Goal: Information Seeking & Learning: Check status

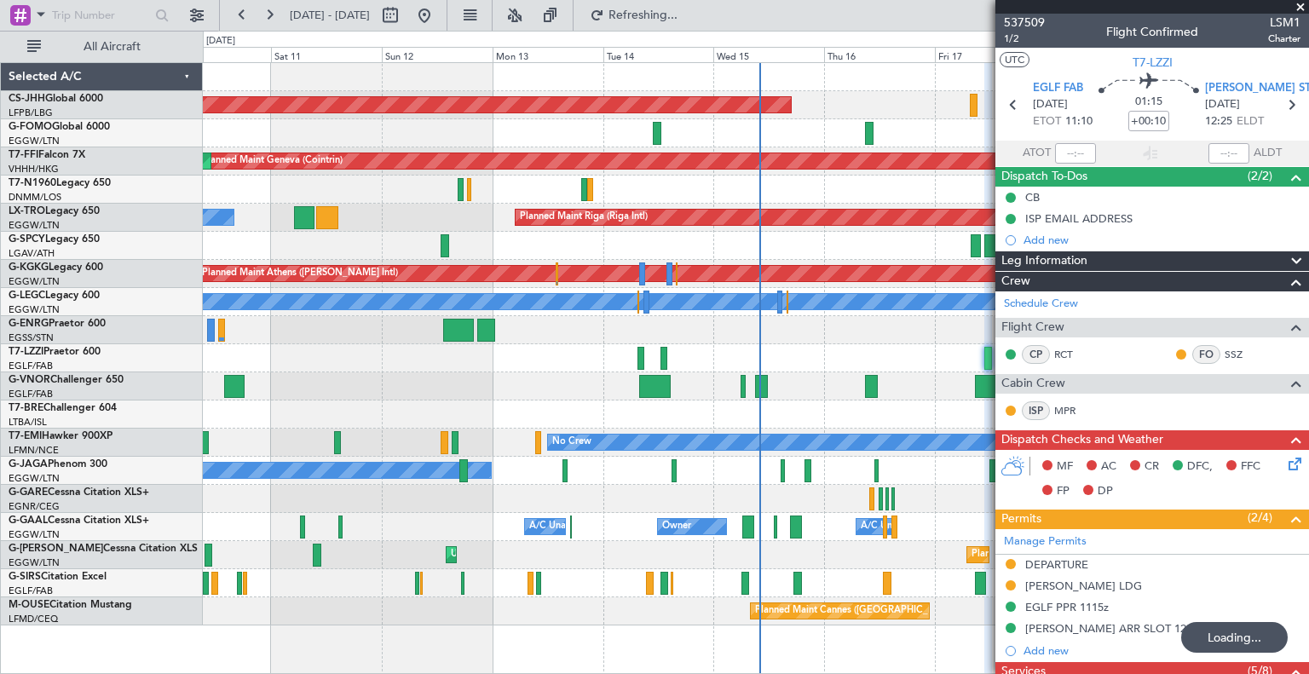
click at [1305, 6] on span at bounding box center [1300, 7] width 17 height 15
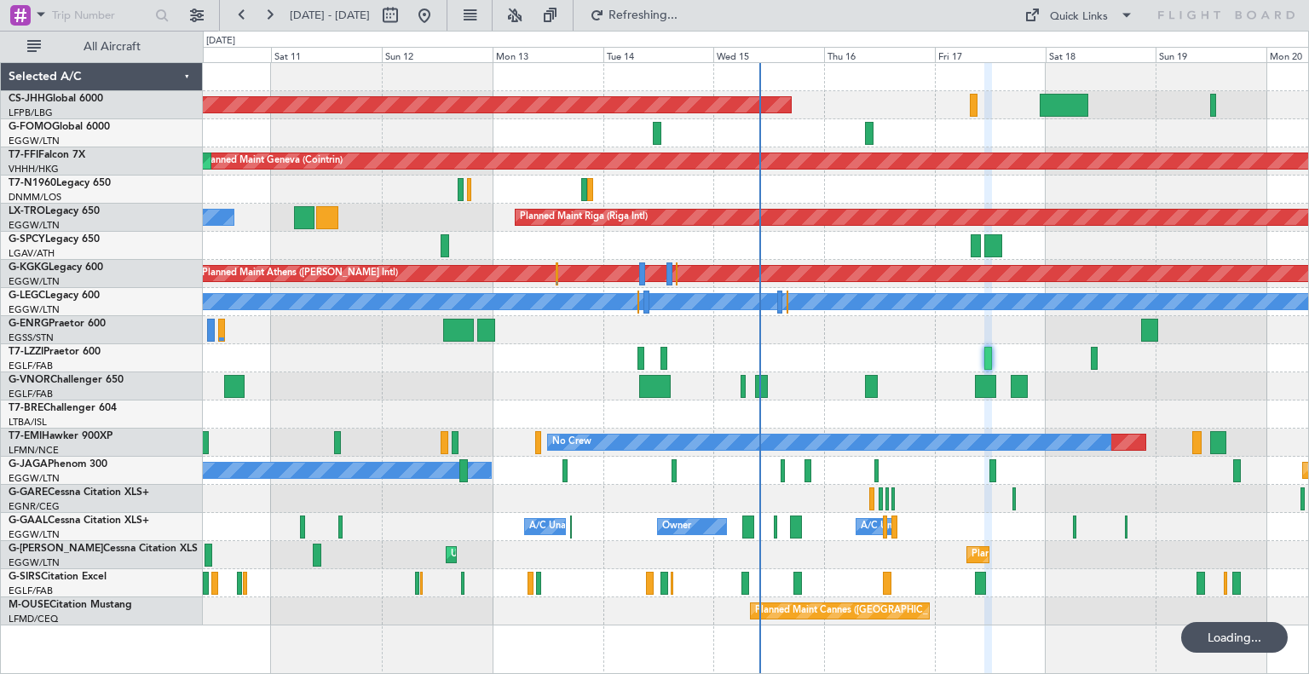
type input "0"
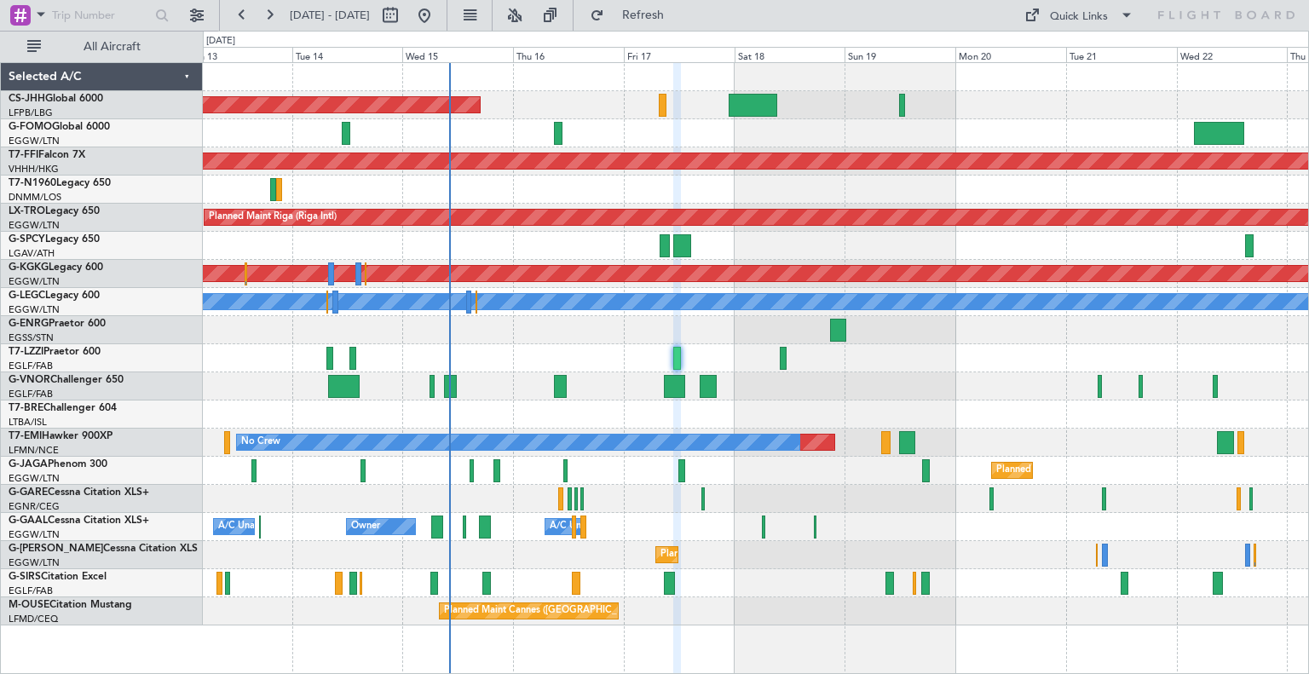
click at [792, 571] on div at bounding box center [755, 583] width 1105 height 28
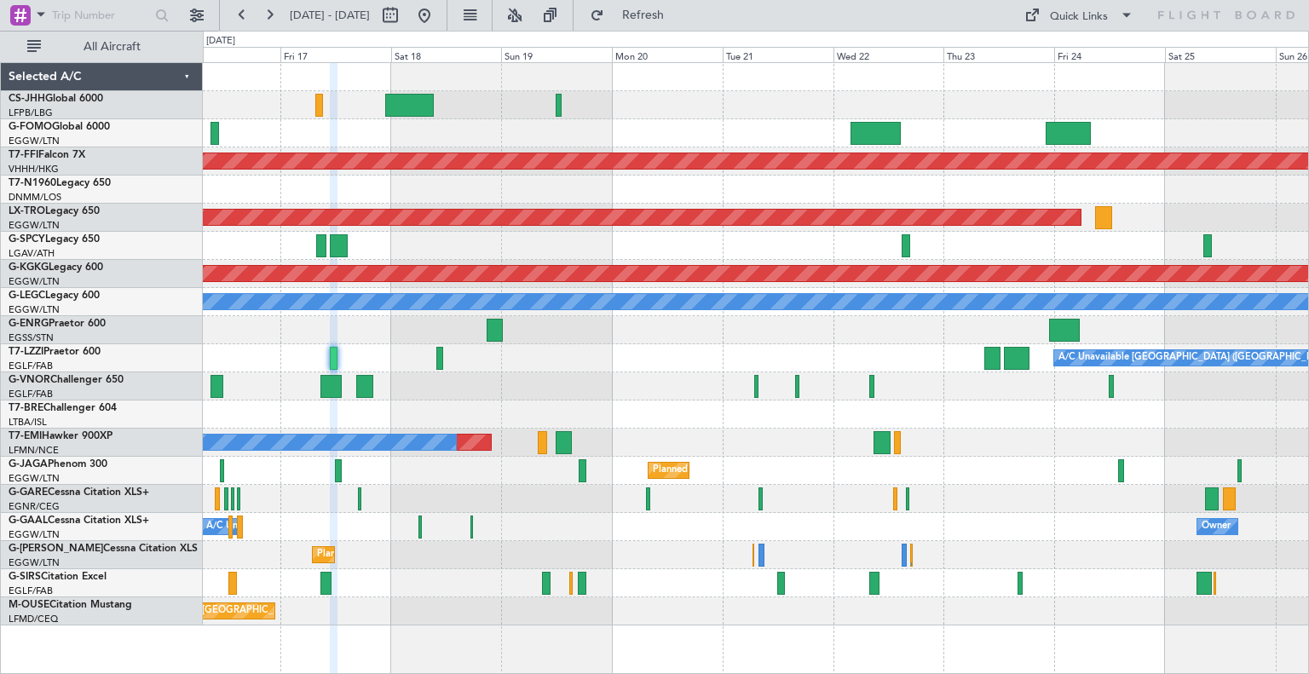
click at [626, 545] on div "Planned Maint [GEOGRAPHIC_DATA] ([GEOGRAPHIC_DATA])" at bounding box center [755, 555] width 1105 height 28
click at [271, 14] on button at bounding box center [269, 15] width 27 height 27
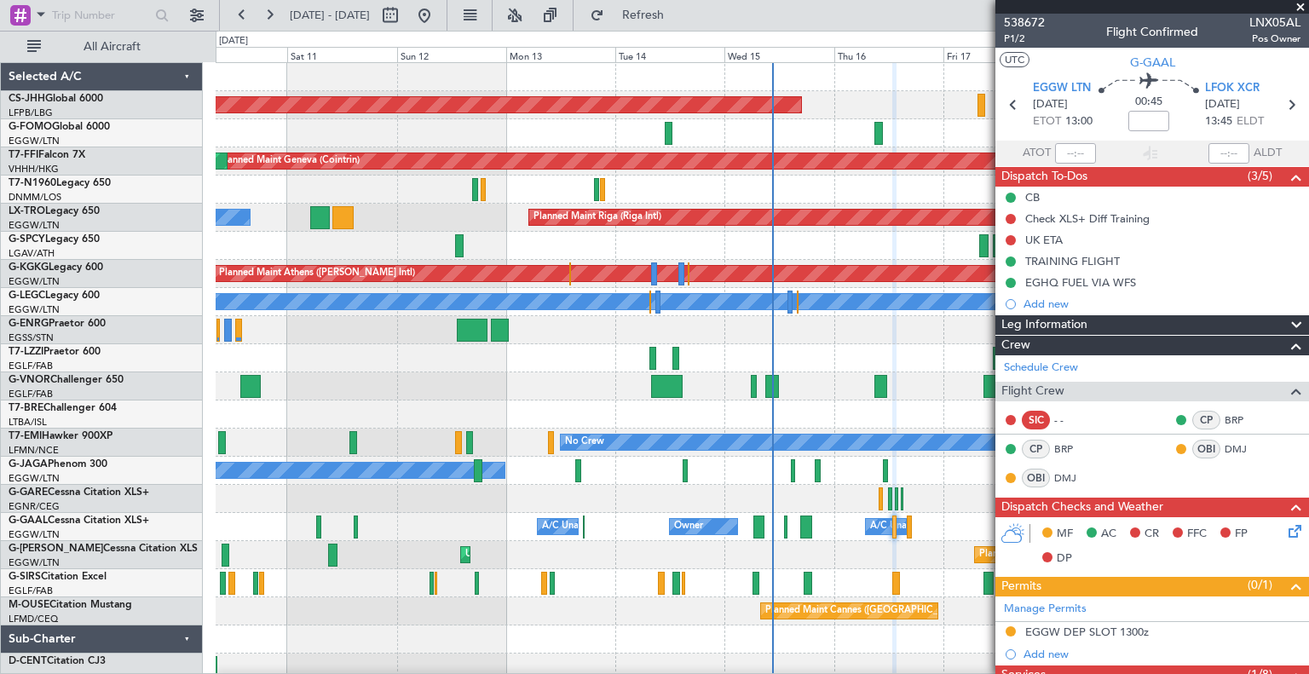
click at [1300, 3] on span at bounding box center [1300, 7] width 17 height 15
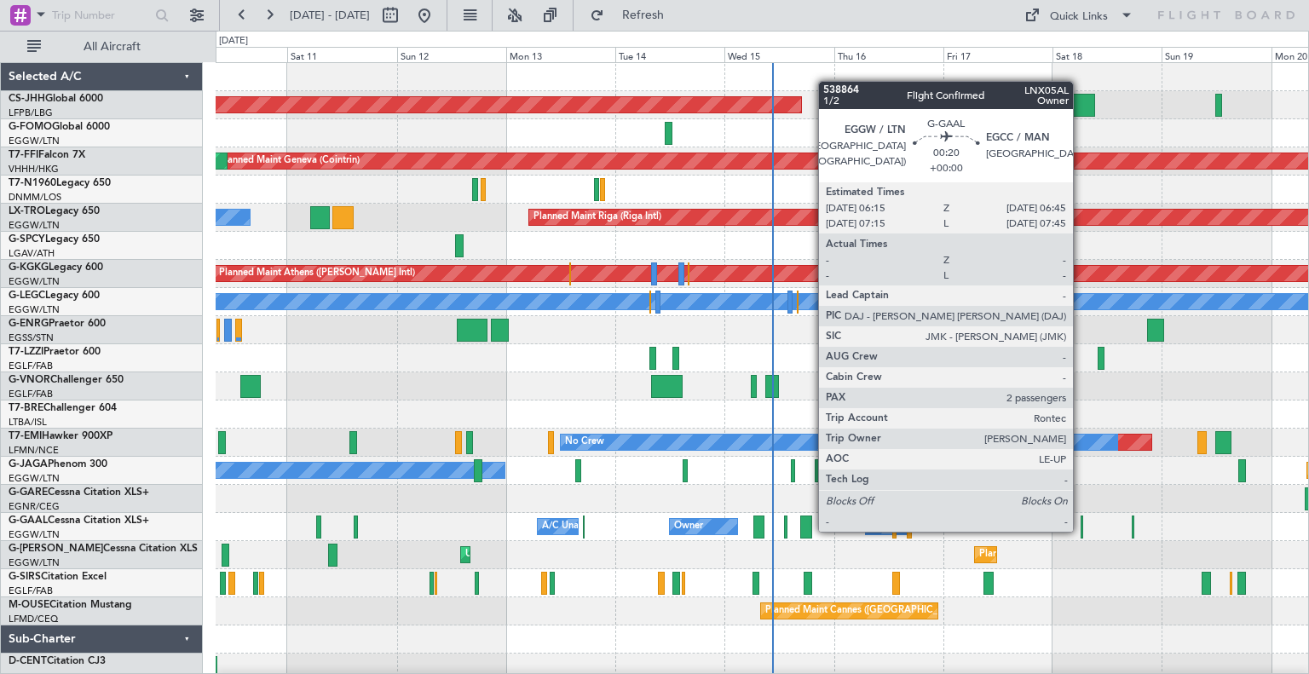
click at [1081, 530] on div at bounding box center [1082, 527] width 3 height 23
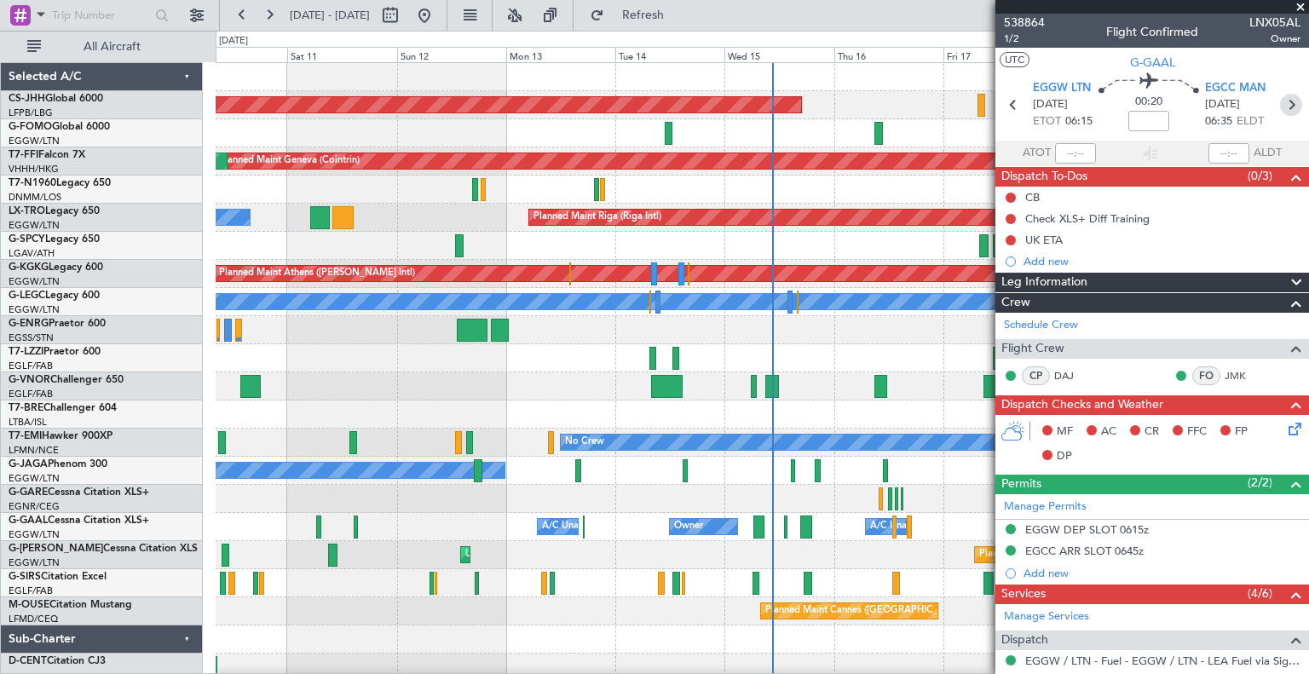
click at [1282, 109] on icon at bounding box center [1291, 105] width 22 height 22
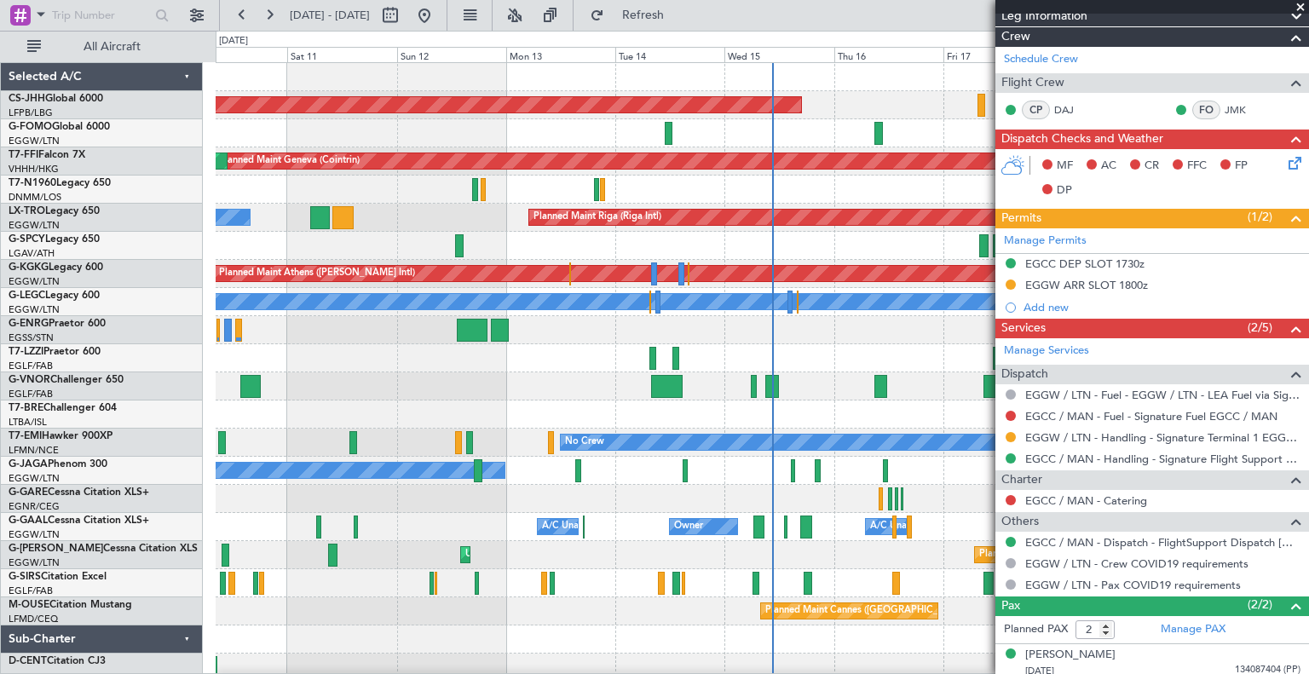
scroll to position [309, 0]
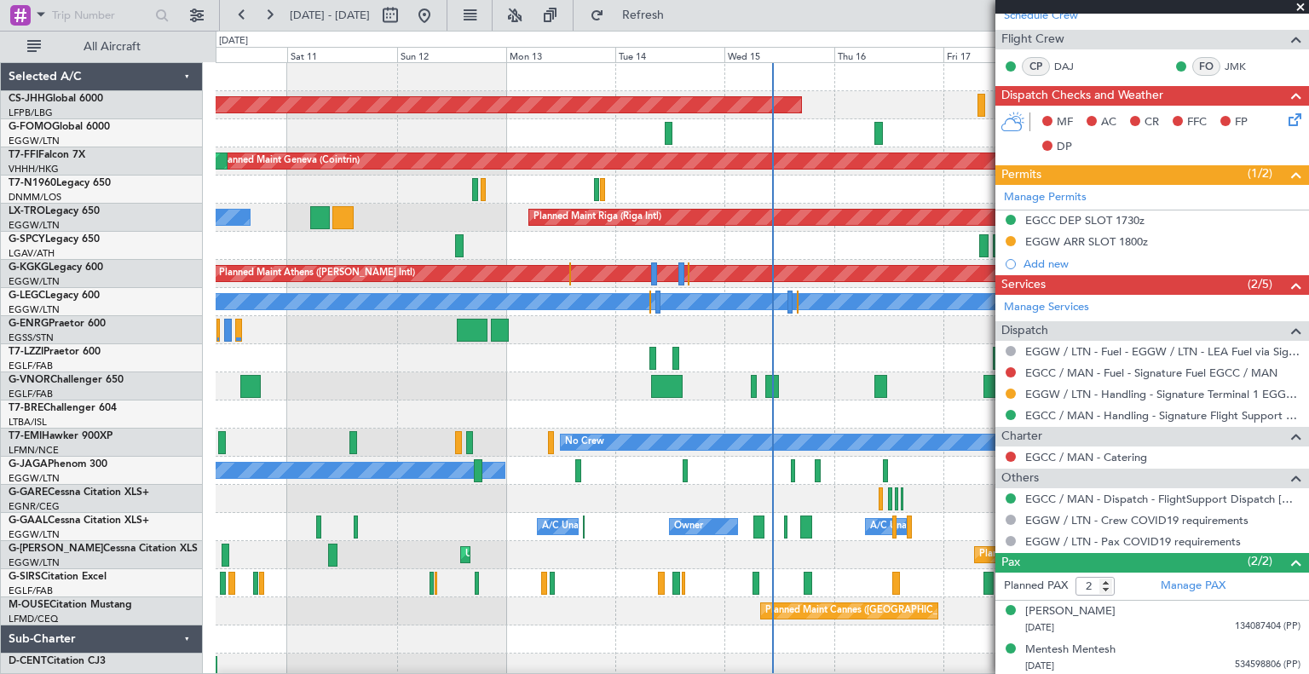
click at [1298, 3] on span at bounding box center [1300, 7] width 17 height 15
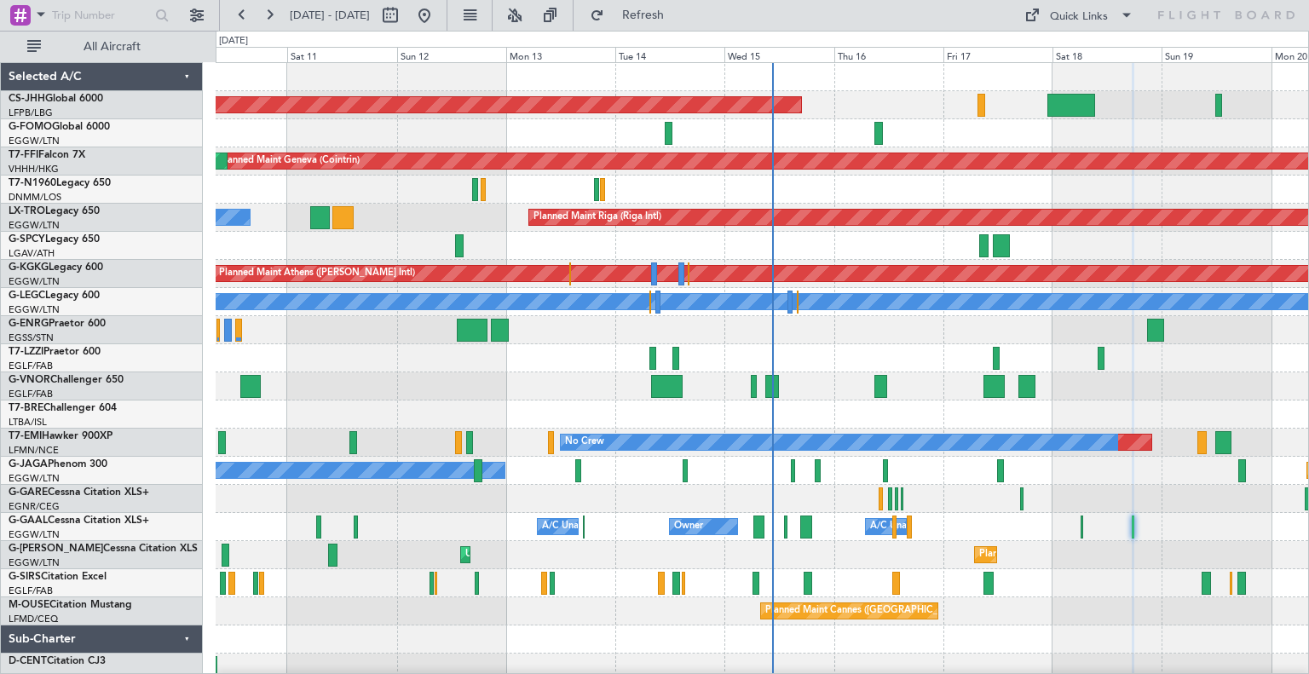
type input "0"
click at [249, 17] on button at bounding box center [241, 15] width 27 height 27
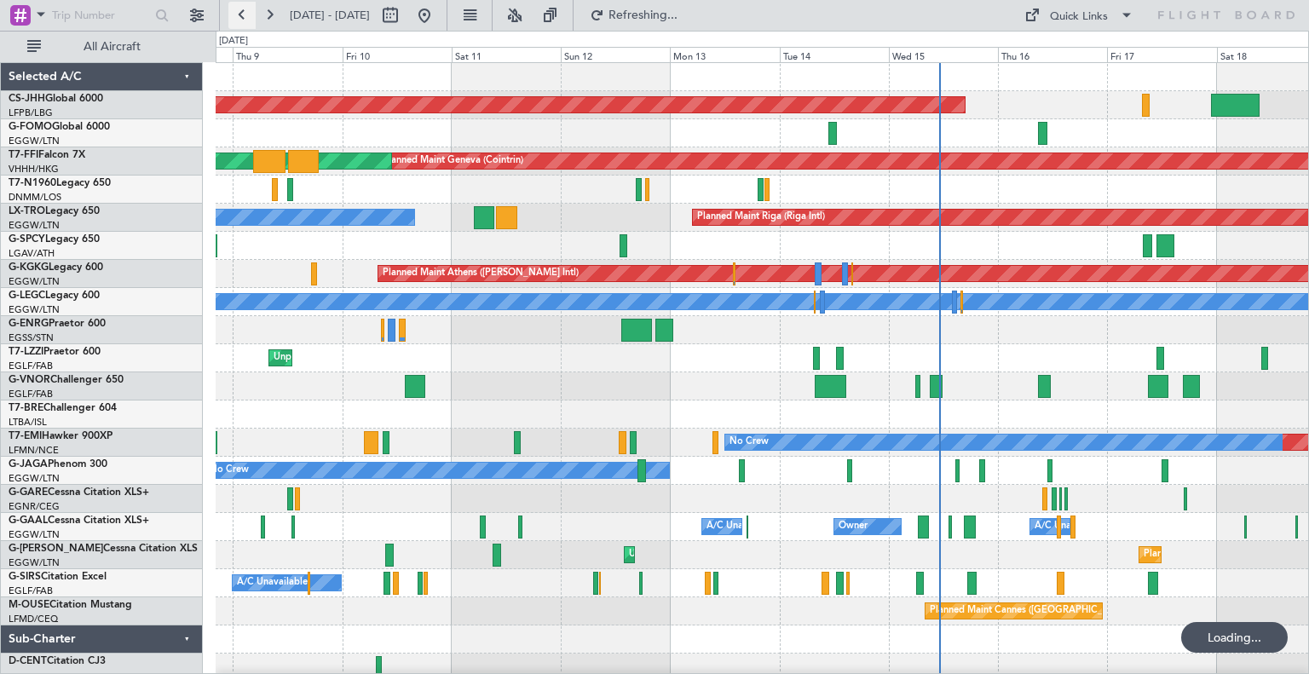
click at [249, 17] on button at bounding box center [241, 15] width 27 height 27
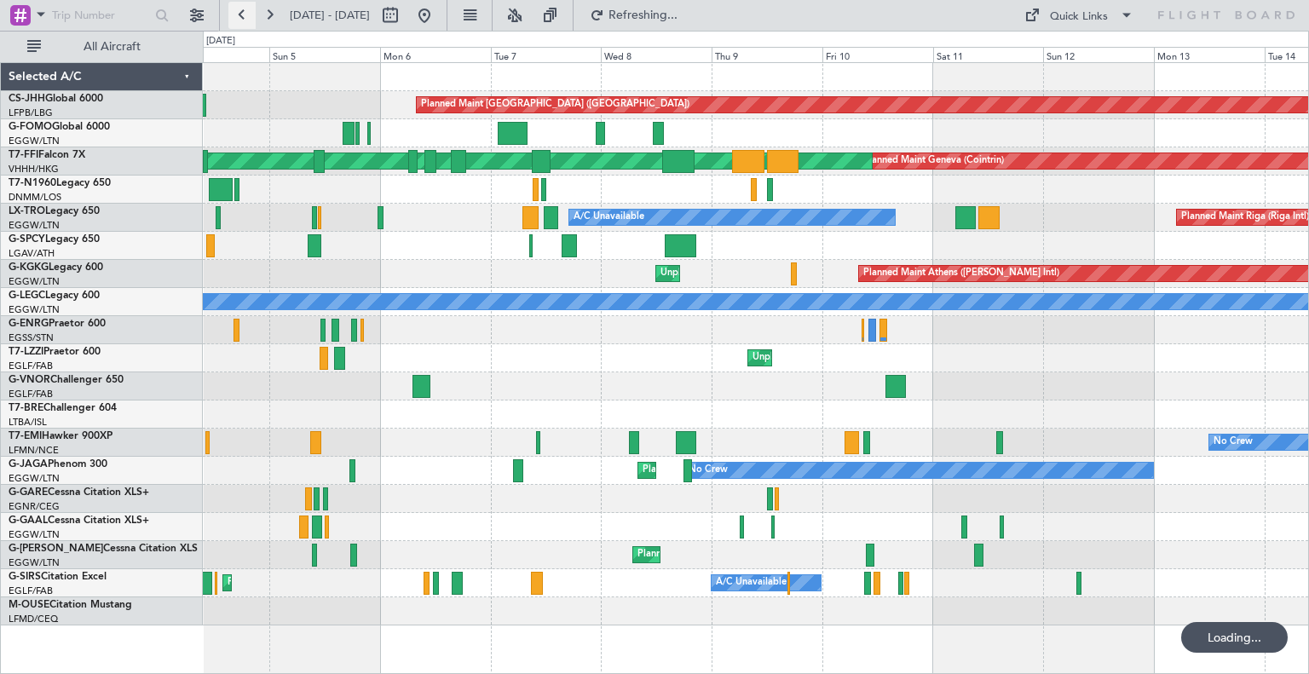
click at [249, 17] on button at bounding box center [241, 15] width 27 height 27
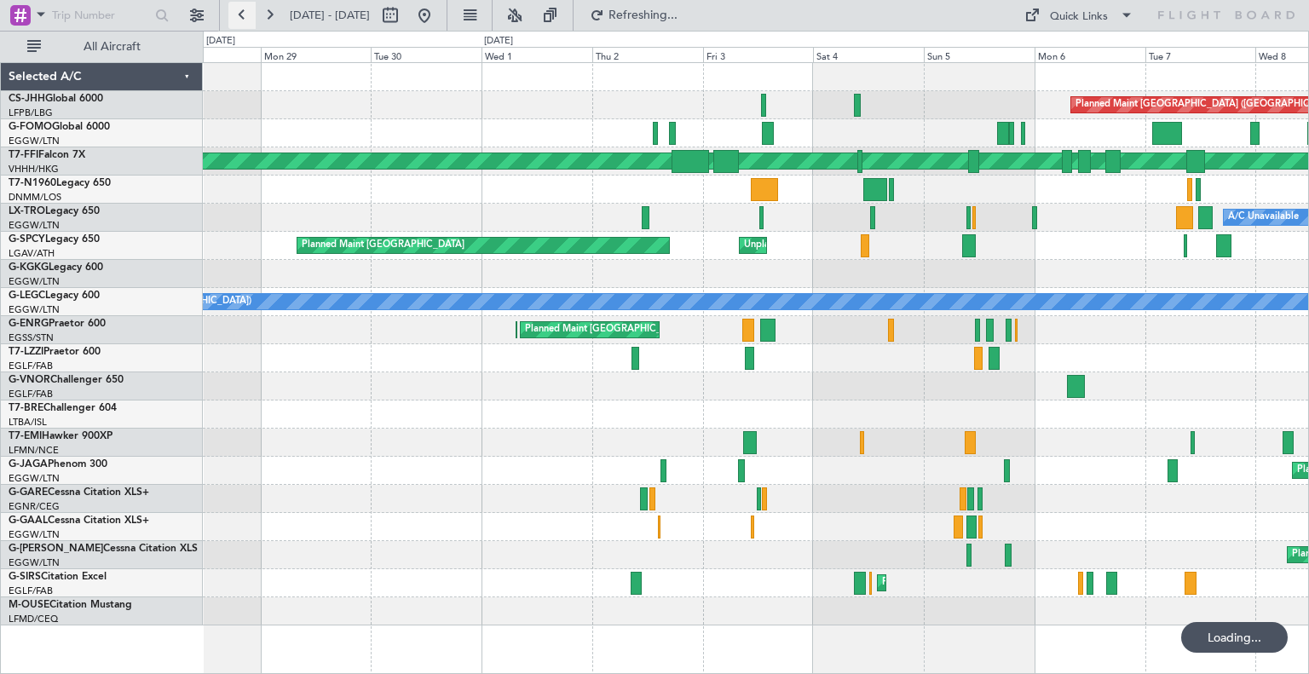
click at [249, 17] on button at bounding box center [241, 15] width 27 height 27
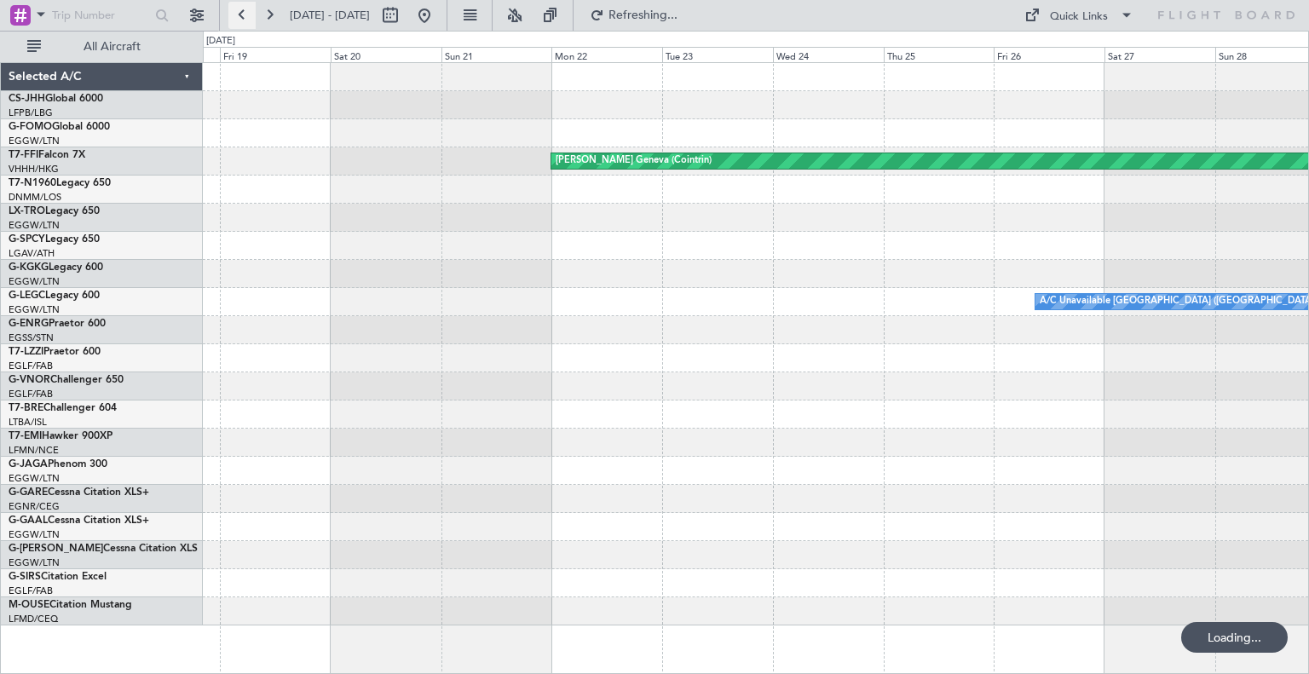
click at [249, 17] on button at bounding box center [241, 15] width 27 height 27
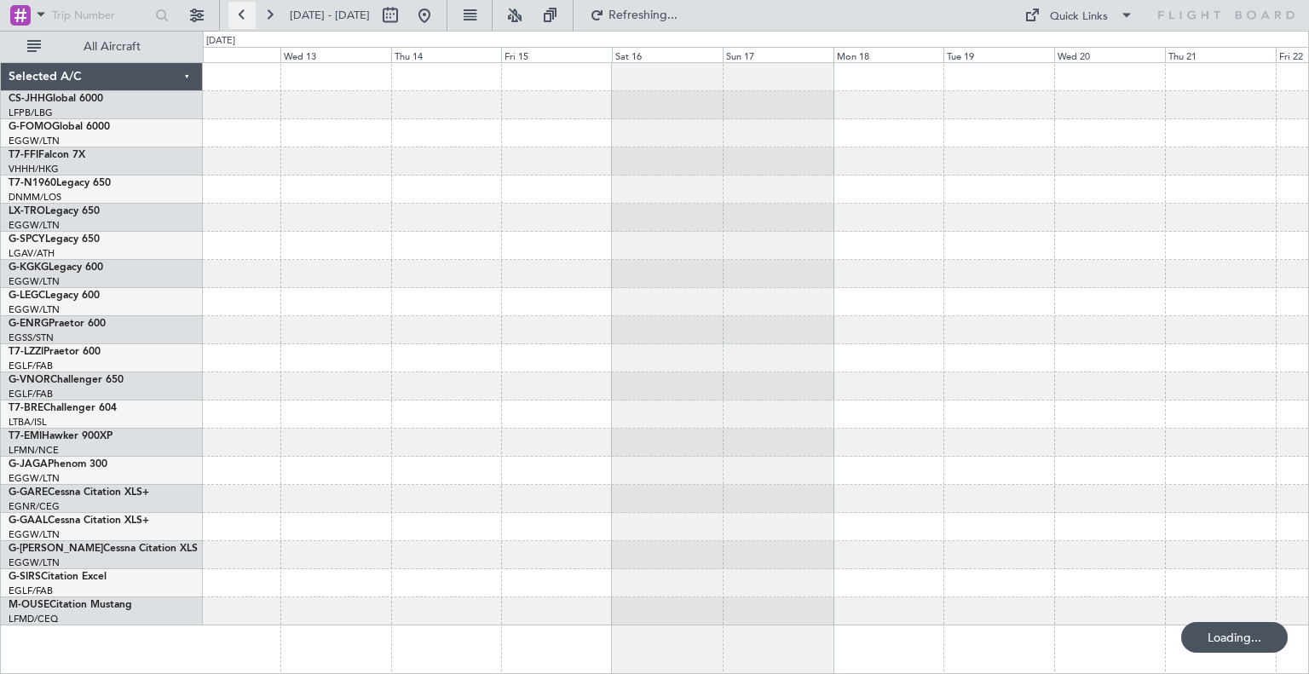
click at [249, 17] on button at bounding box center [241, 15] width 27 height 27
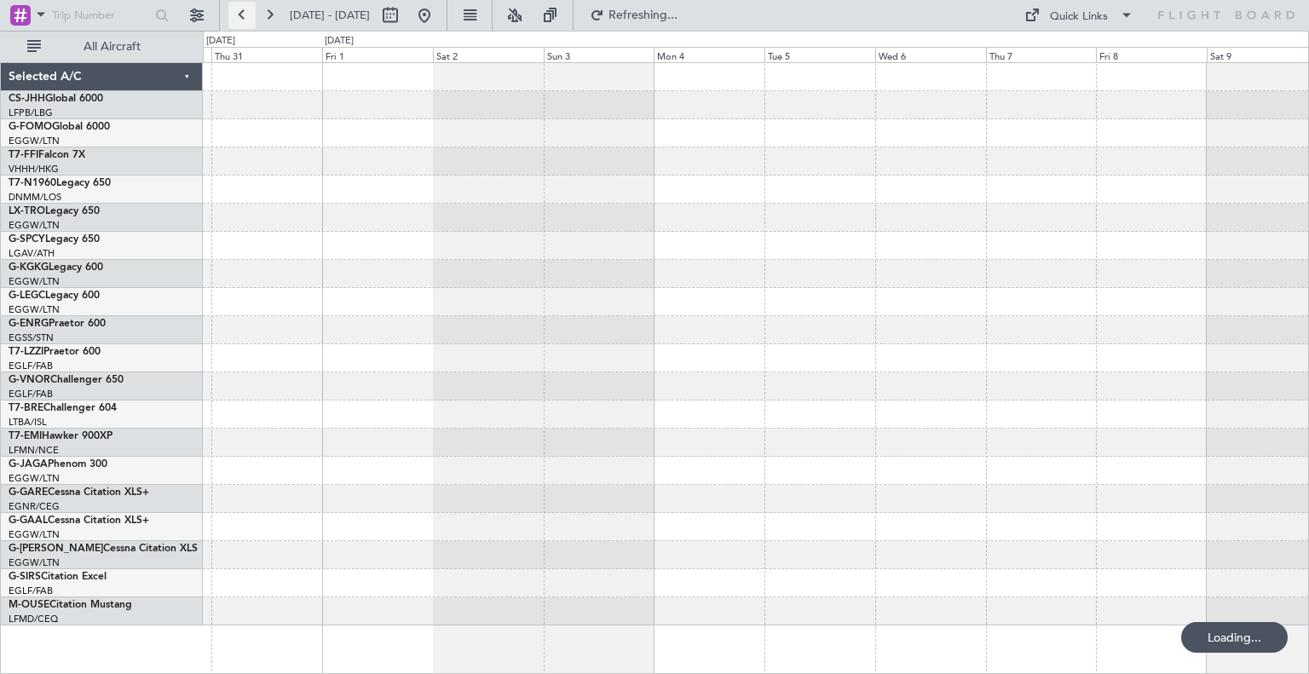
click at [249, 17] on button at bounding box center [241, 15] width 27 height 27
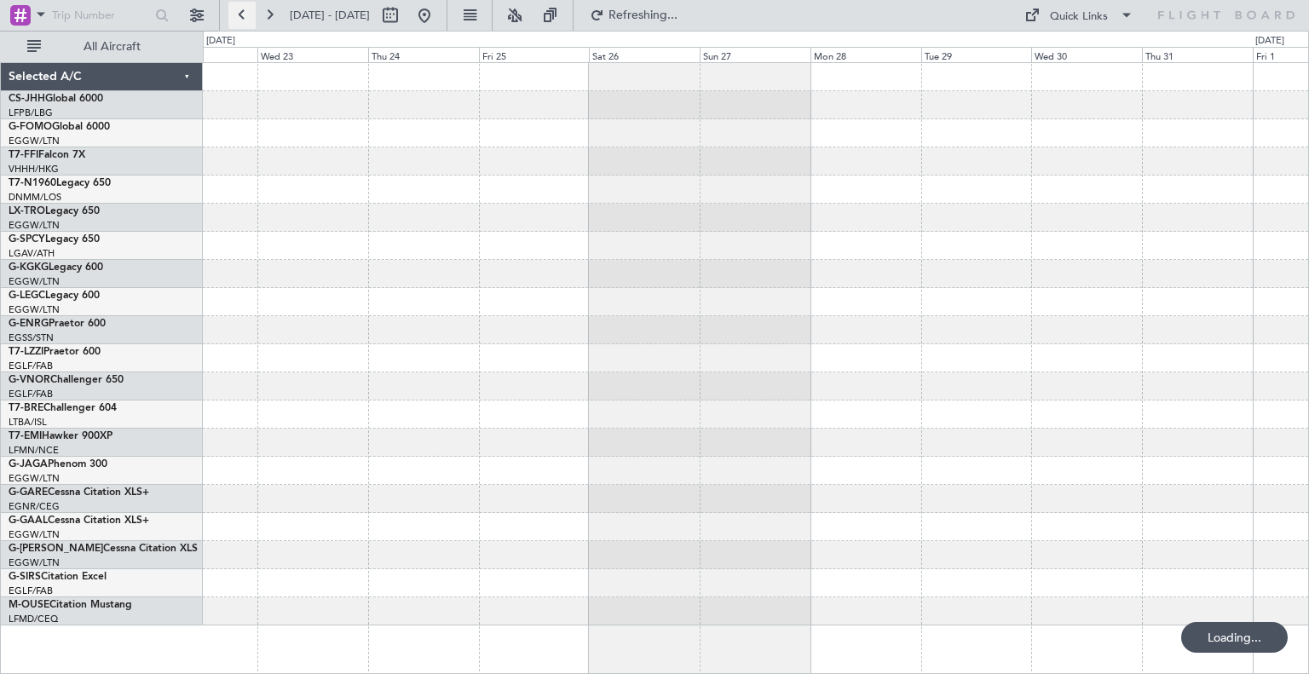
click at [249, 17] on button at bounding box center [241, 15] width 27 height 27
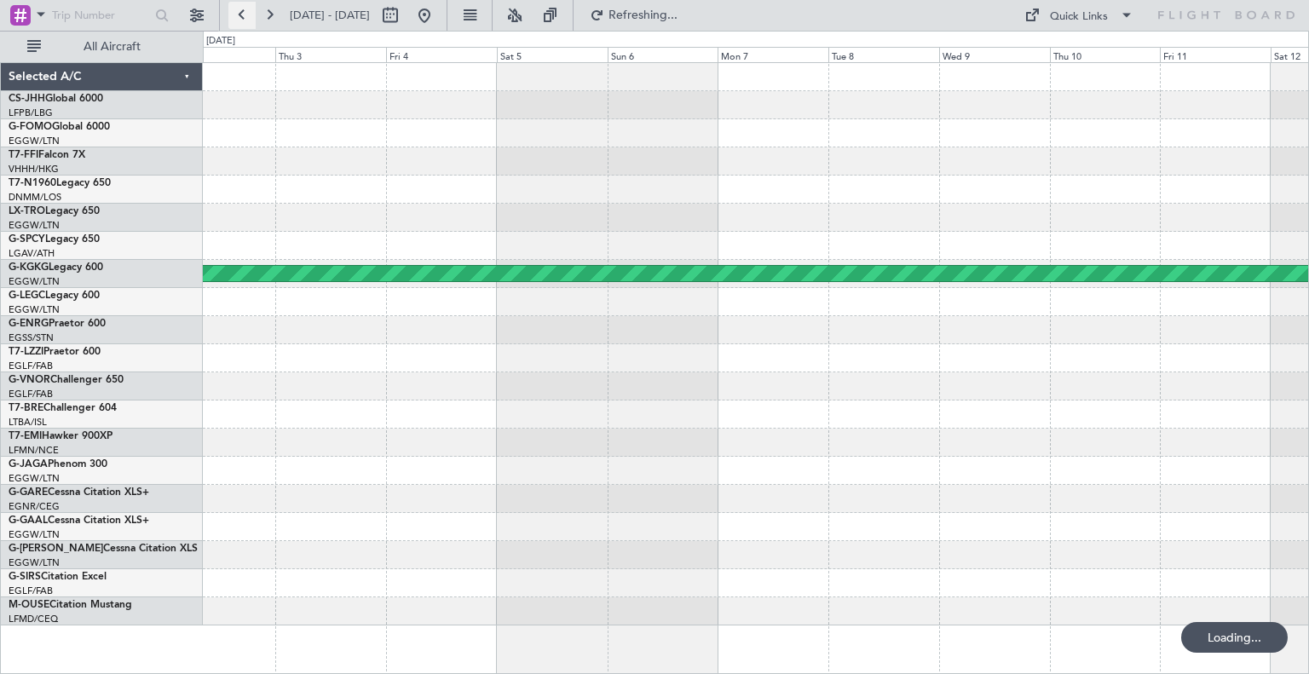
click at [249, 17] on button at bounding box center [241, 15] width 27 height 27
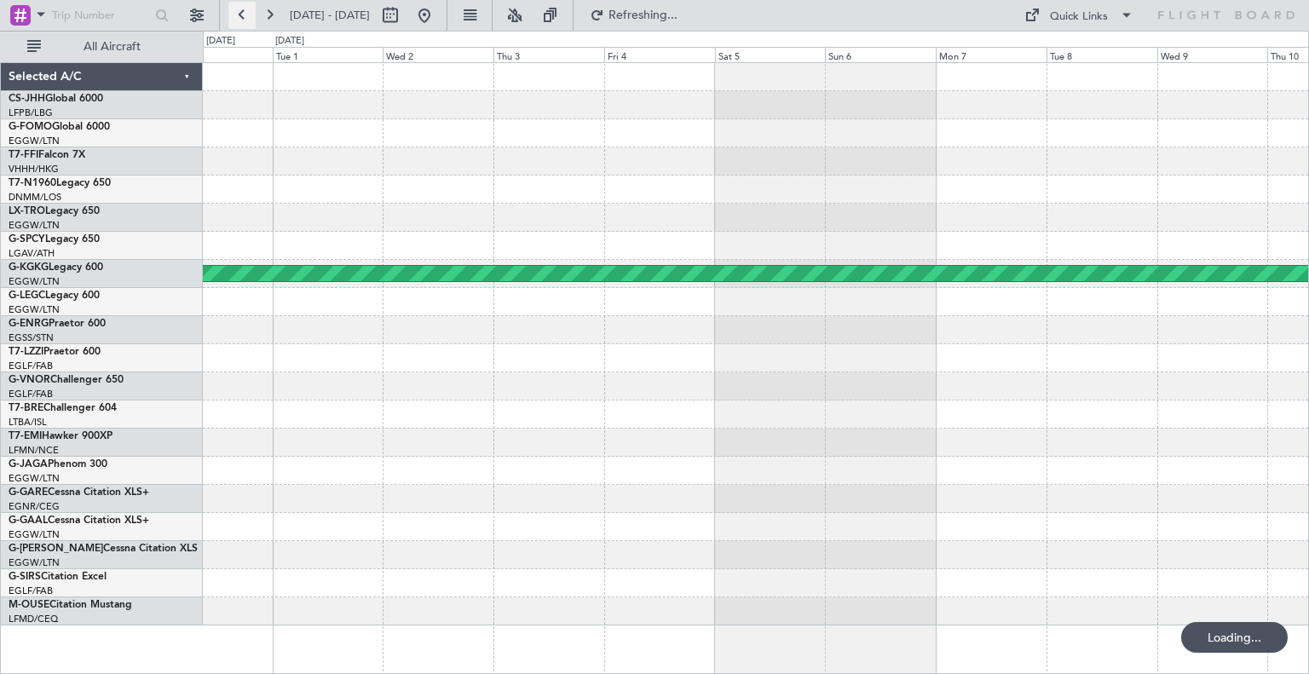
click at [249, 17] on button at bounding box center [241, 15] width 27 height 27
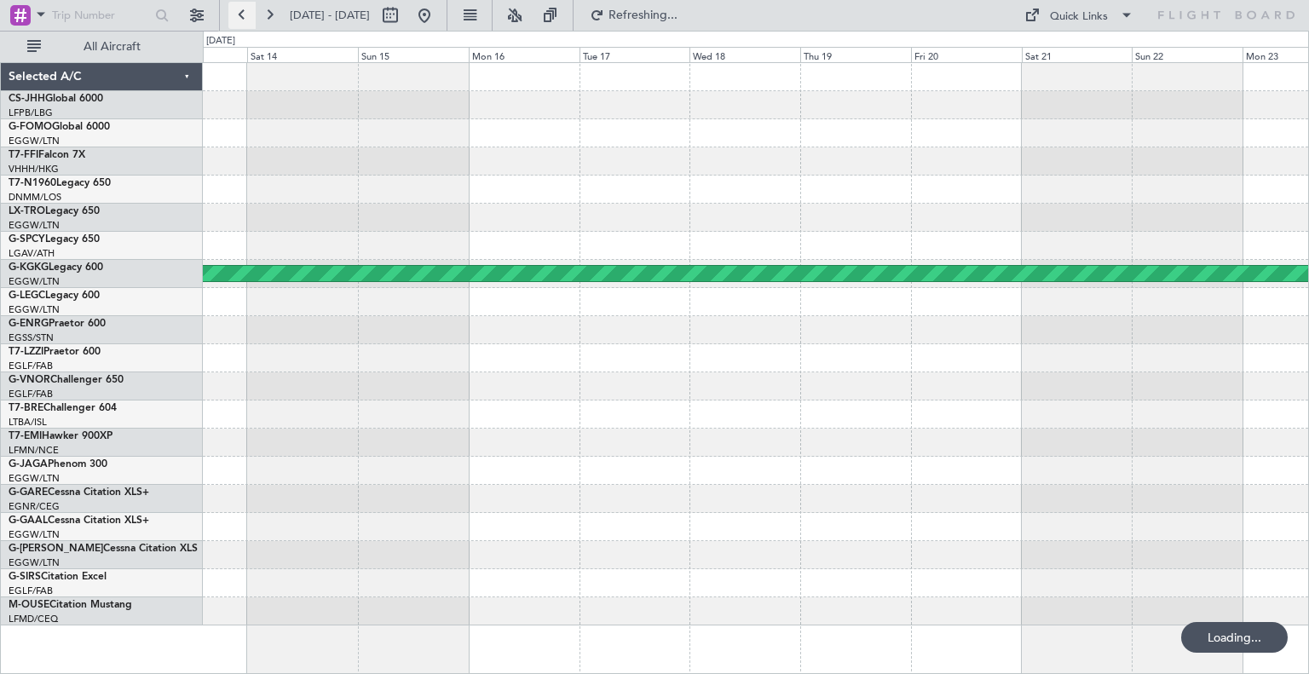
click at [249, 17] on button at bounding box center [241, 15] width 27 height 27
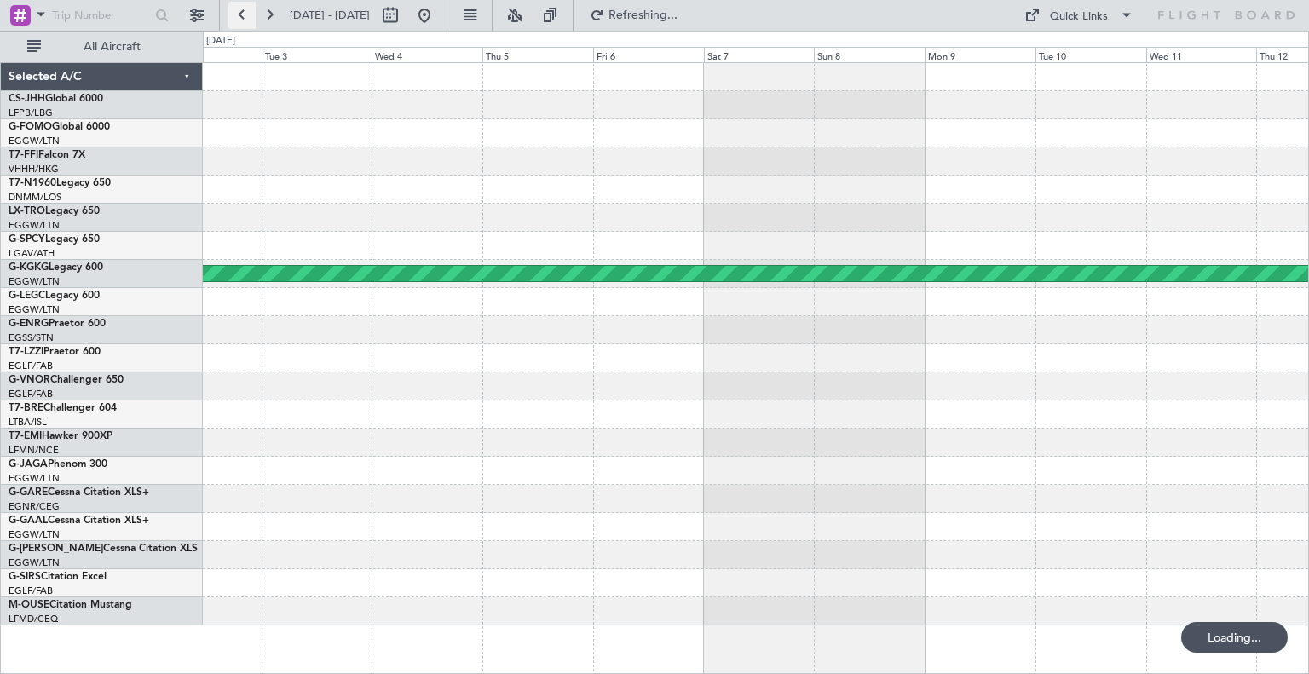
click at [249, 17] on button at bounding box center [241, 15] width 27 height 27
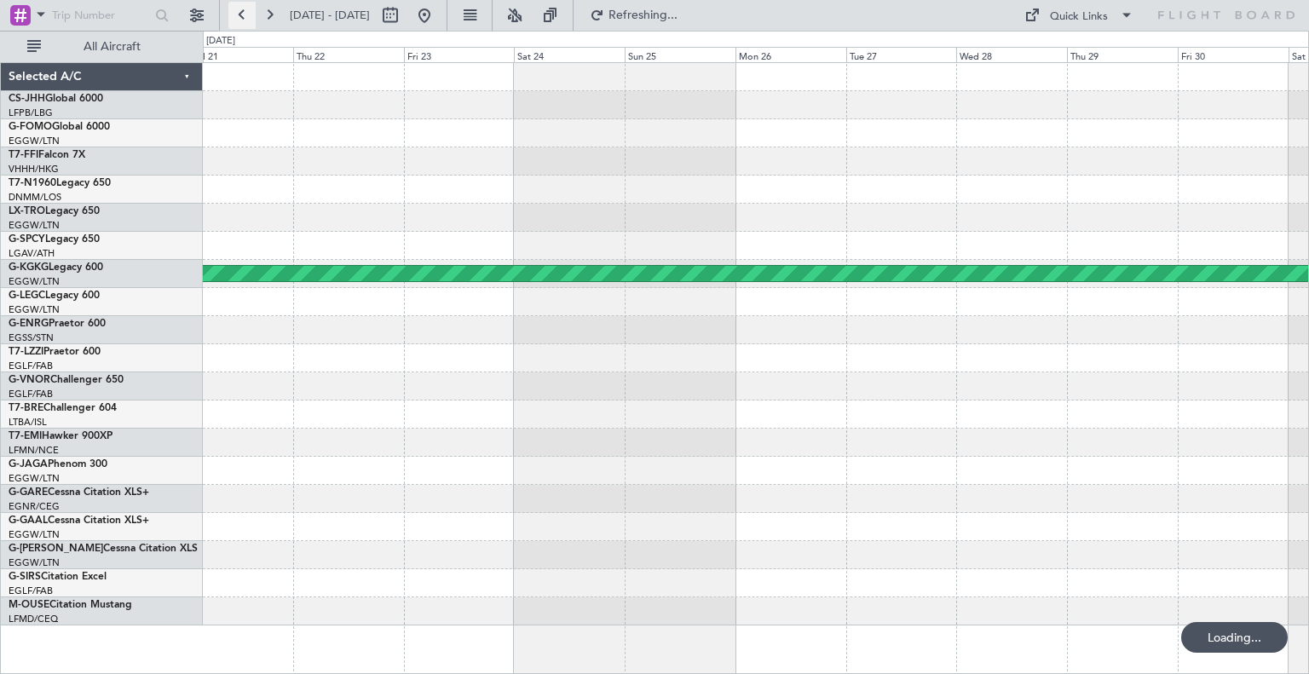
click at [249, 17] on button at bounding box center [241, 15] width 27 height 27
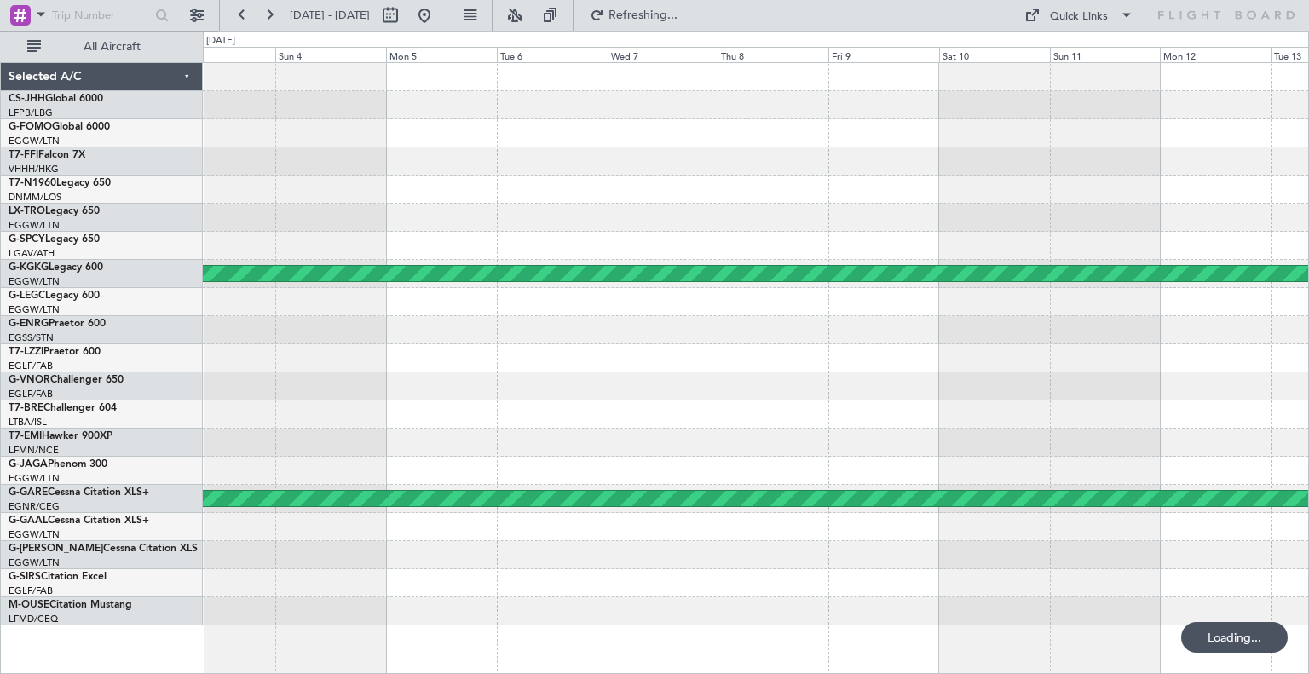
click at [283, 20] on span "[DATE] - [DATE]" at bounding box center [330, 15] width 94 height 27
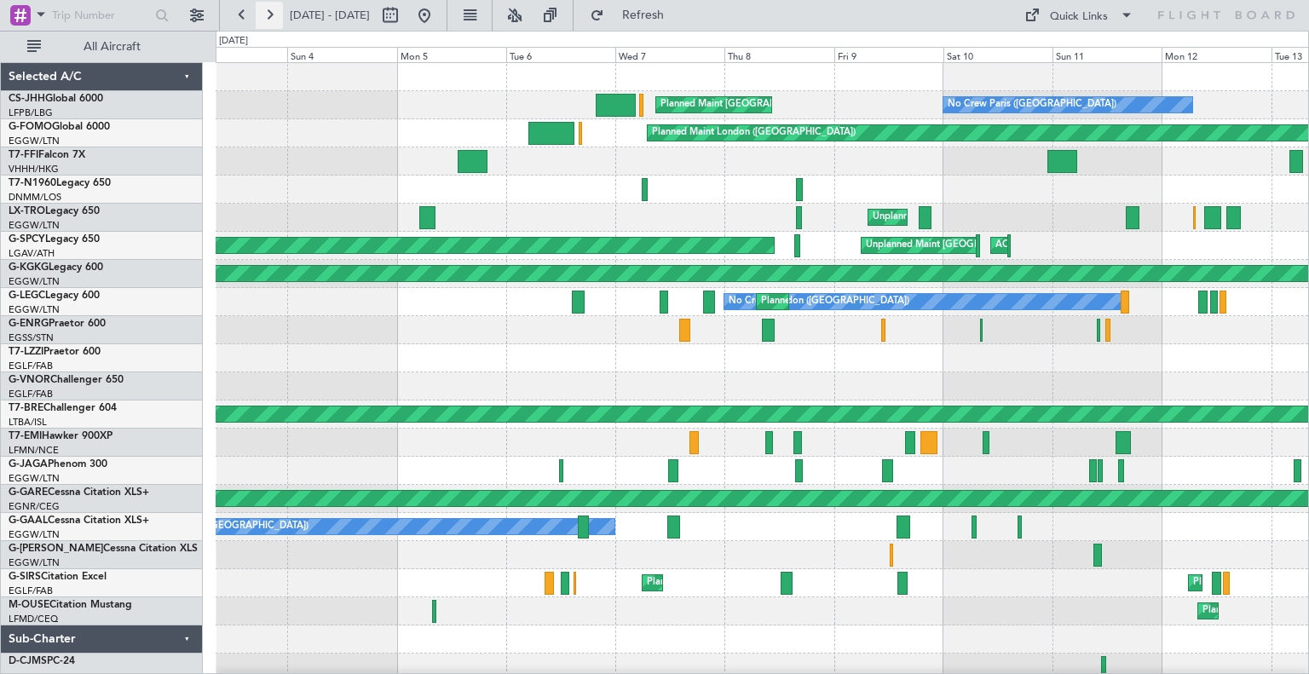
click at [270, 15] on button at bounding box center [269, 15] width 27 height 27
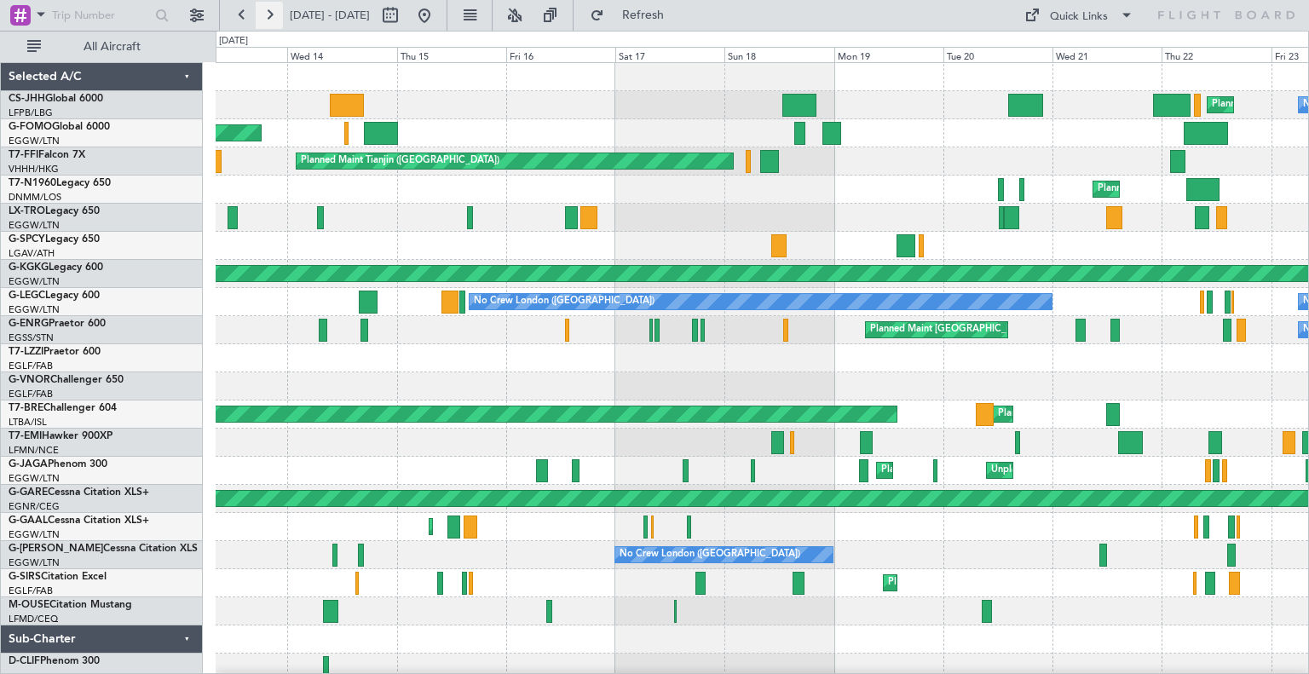
click at [270, 15] on button at bounding box center [269, 15] width 27 height 27
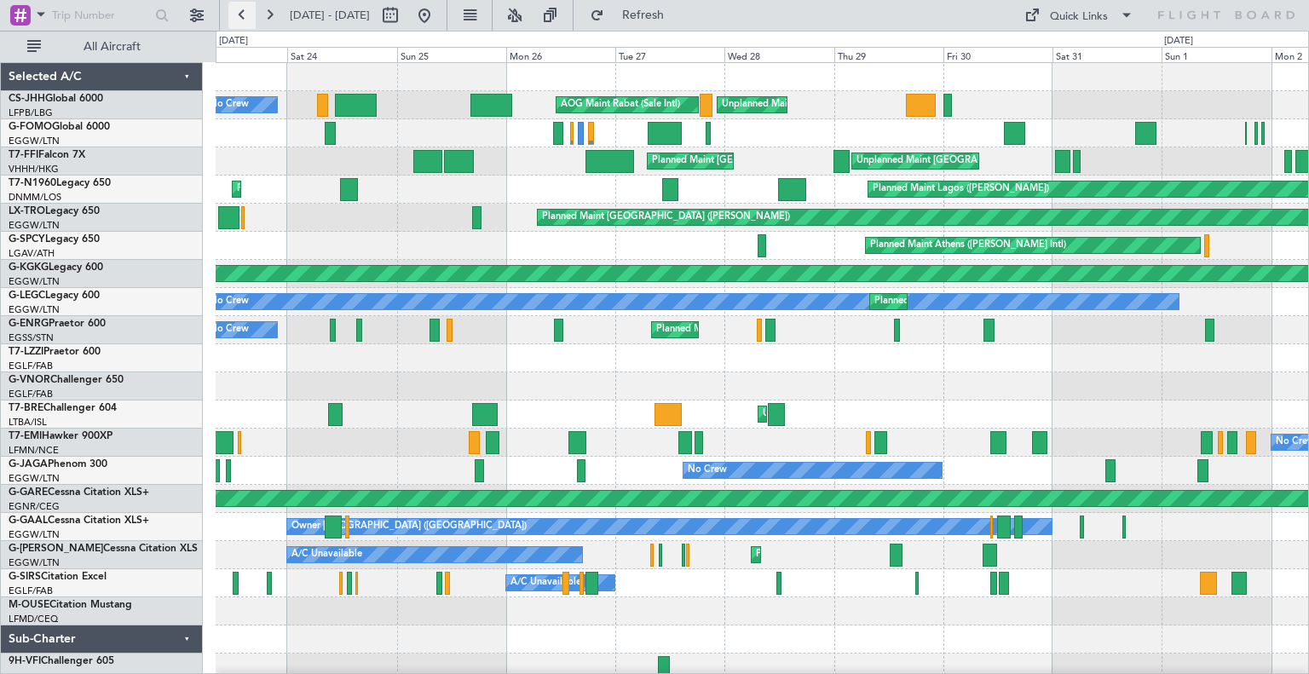
click at [242, 12] on button at bounding box center [241, 15] width 27 height 27
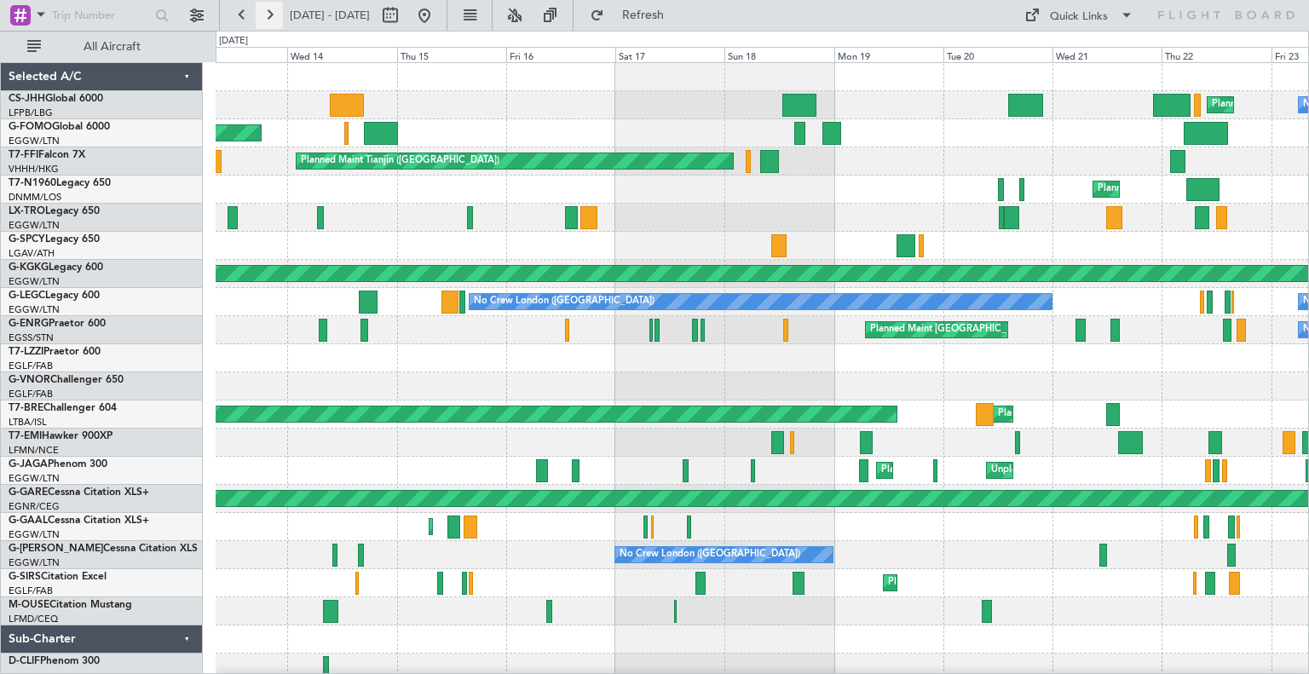
click at [269, 22] on button at bounding box center [269, 15] width 27 height 27
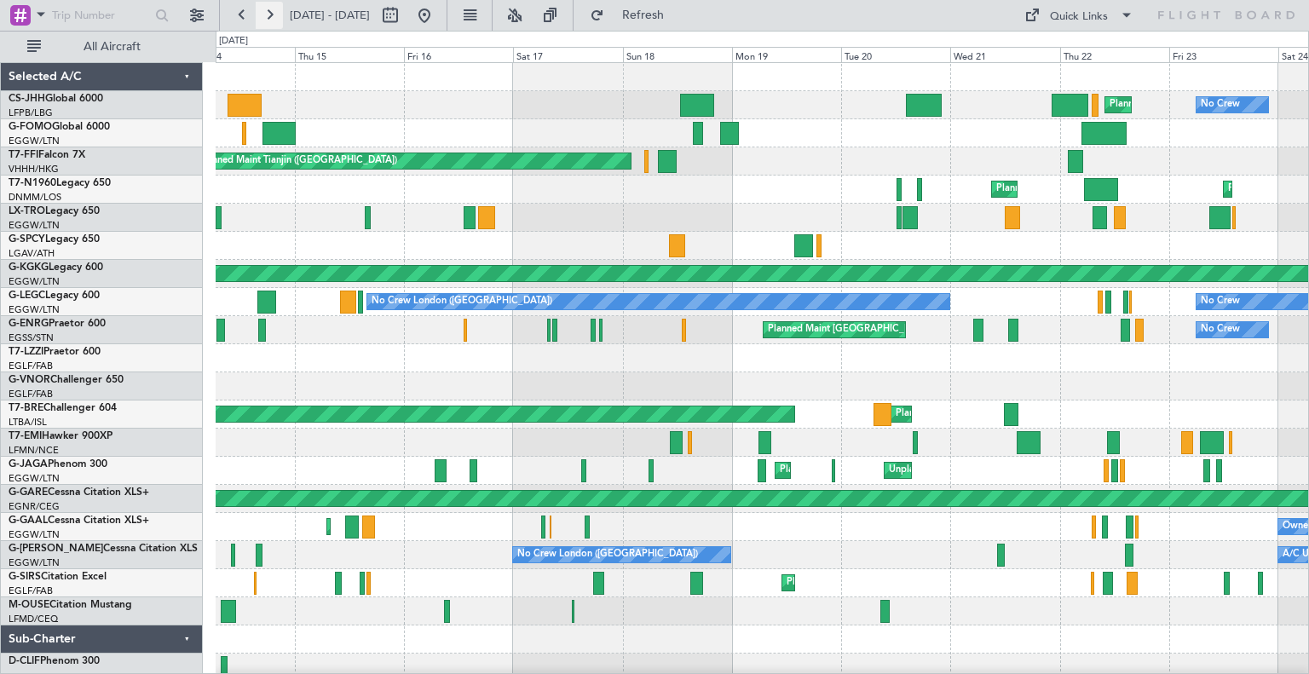
click at [269, 22] on button at bounding box center [269, 15] width 27 height 27
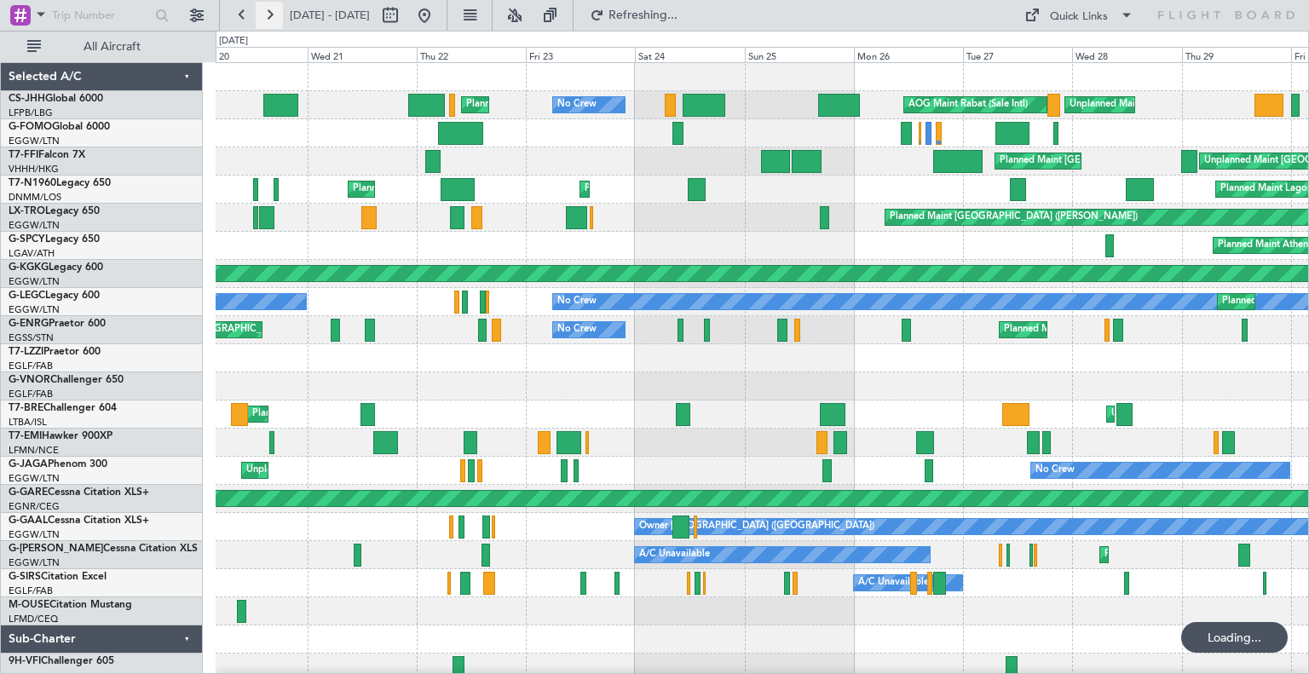
click at [269, 22] on button at bounding box center [269, 15] width 27 height 27
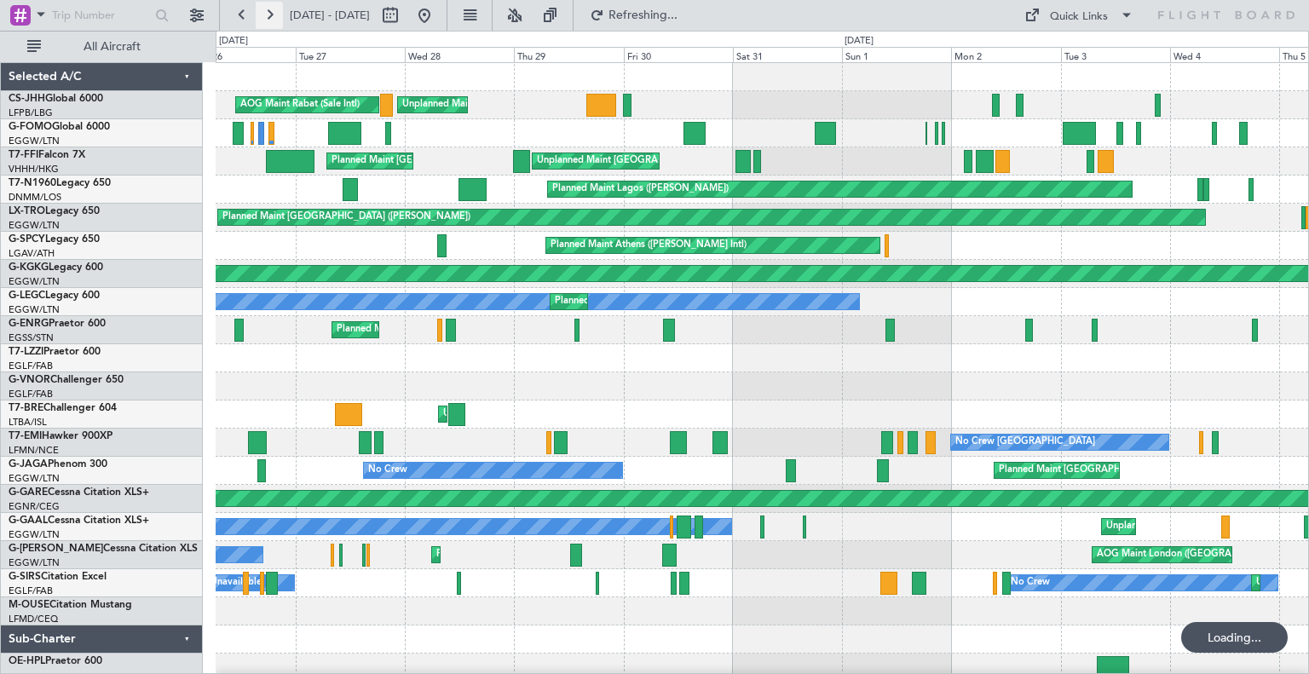
click at [269, 22] on button at bounding box center [269, 15] width 27 height 27
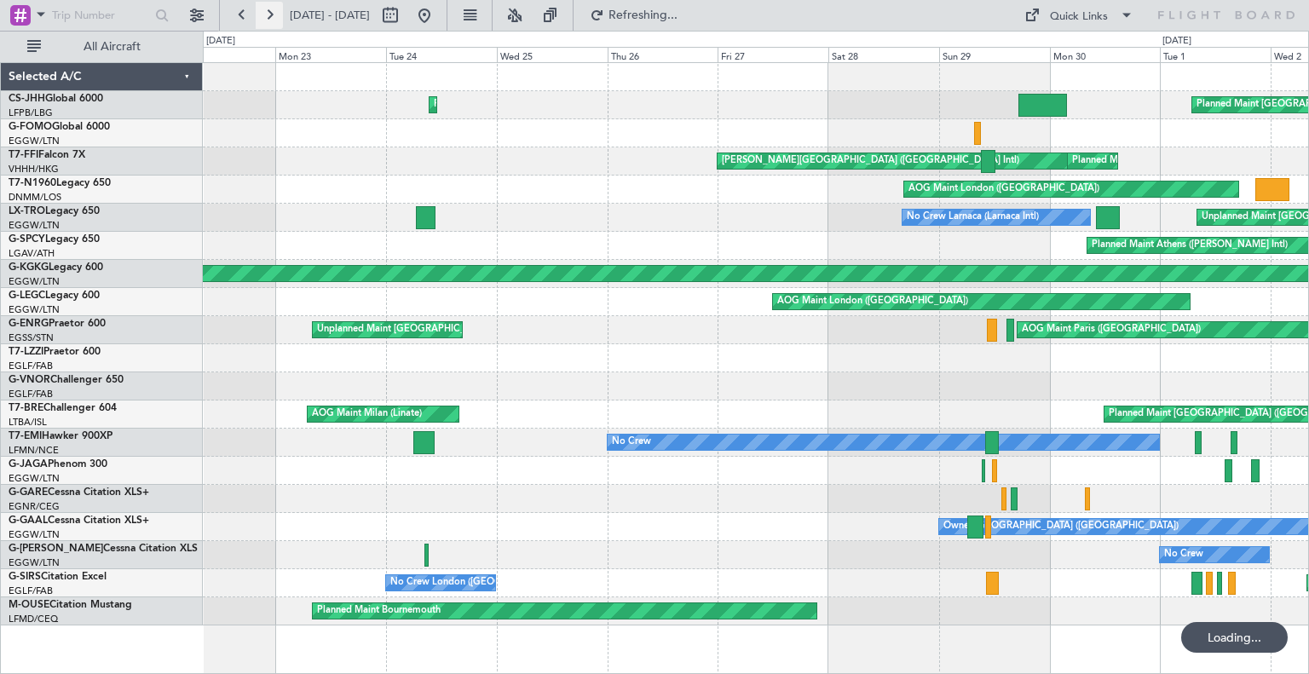
click at [269, 22] on button at bounding box center [269, 15] width 27 height 27
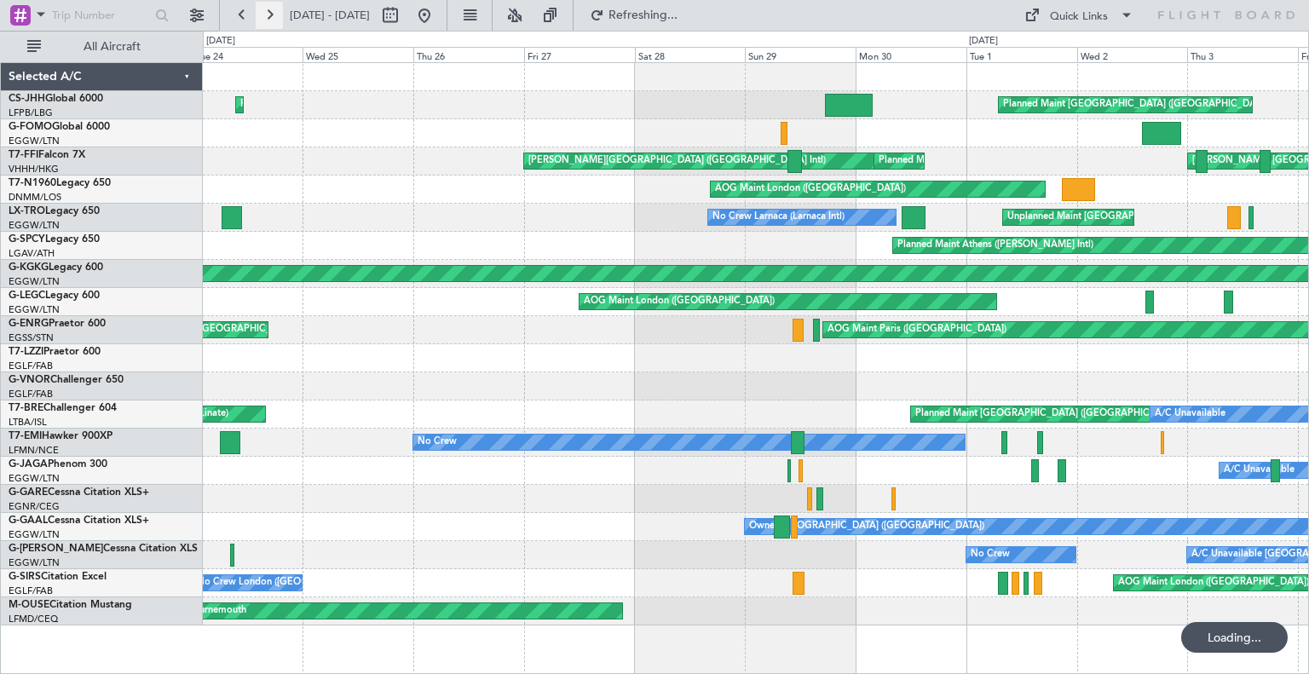
click at [269, 22] on button at bounding box center [269, 15] width 27 height 27
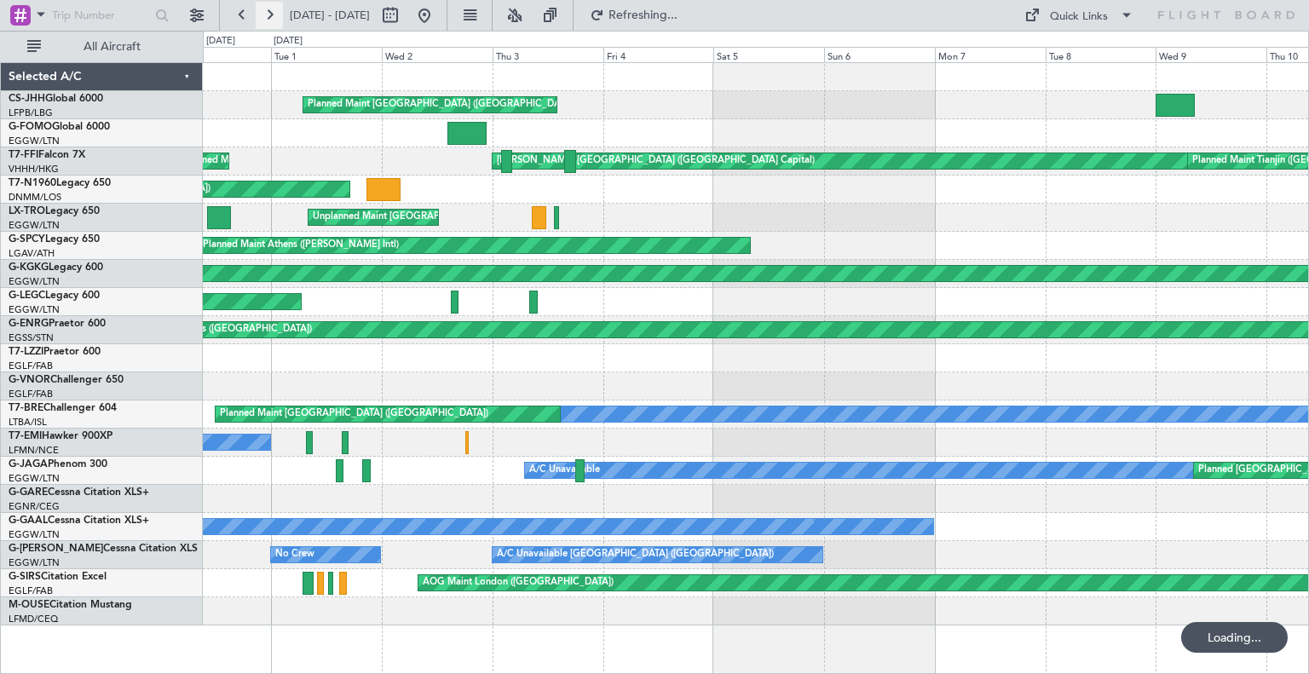
click at [269, 22] on button at bounding box center [269, 15] width 27 height 27
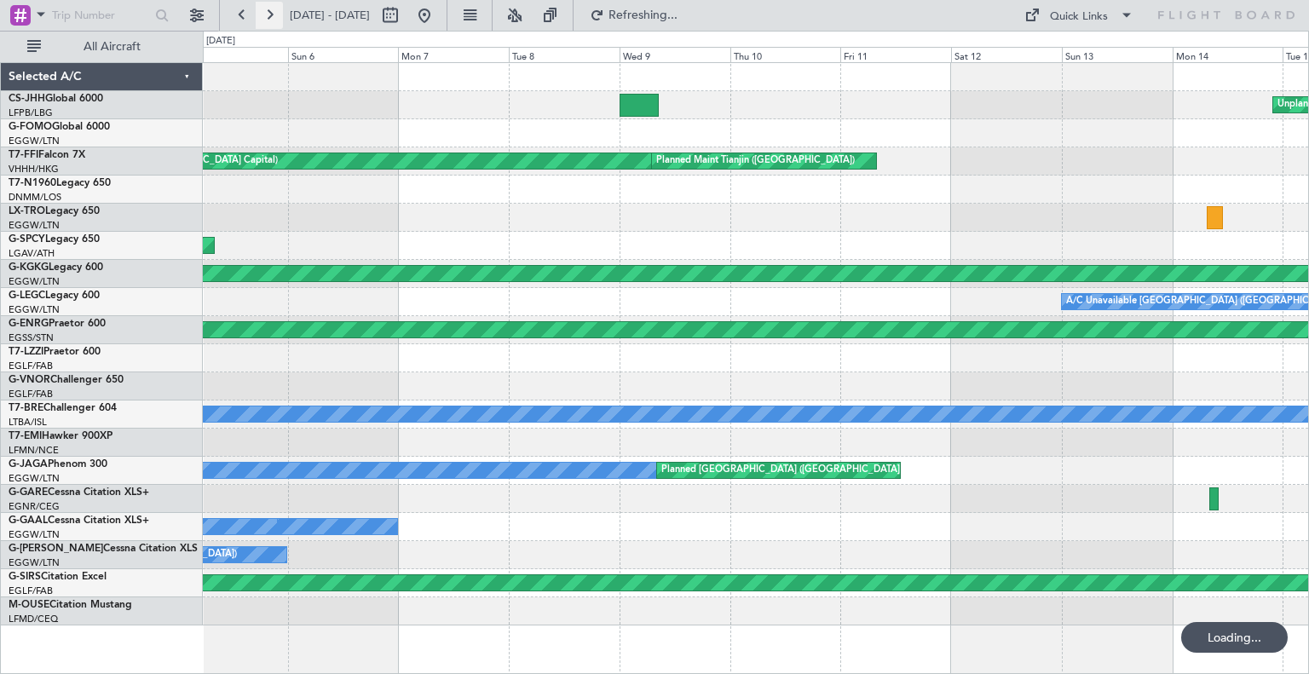
click at [269, 22] on button at bounding box center [269, 15] width 27 height 27
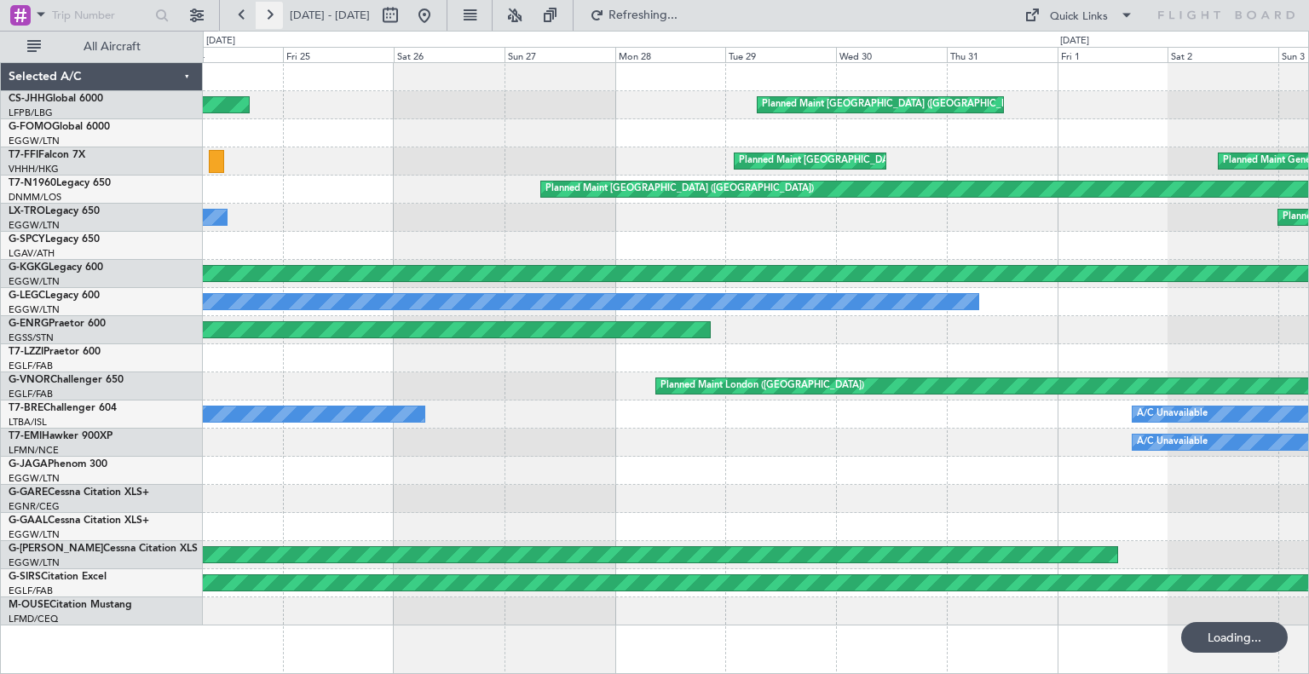
click at [269, 22] on button at bounding box center [269, 15] width 27 height 27
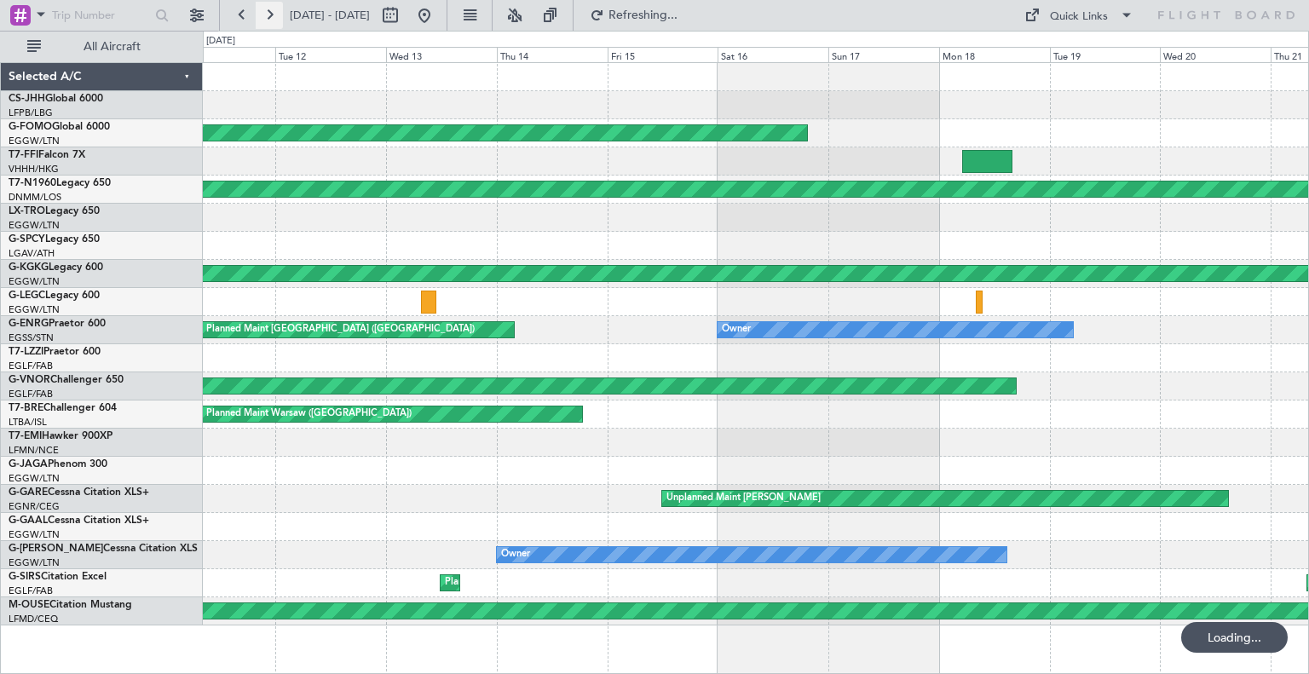
click at [269, 22] on button at bounding box center [269, 15] width 27 height 27
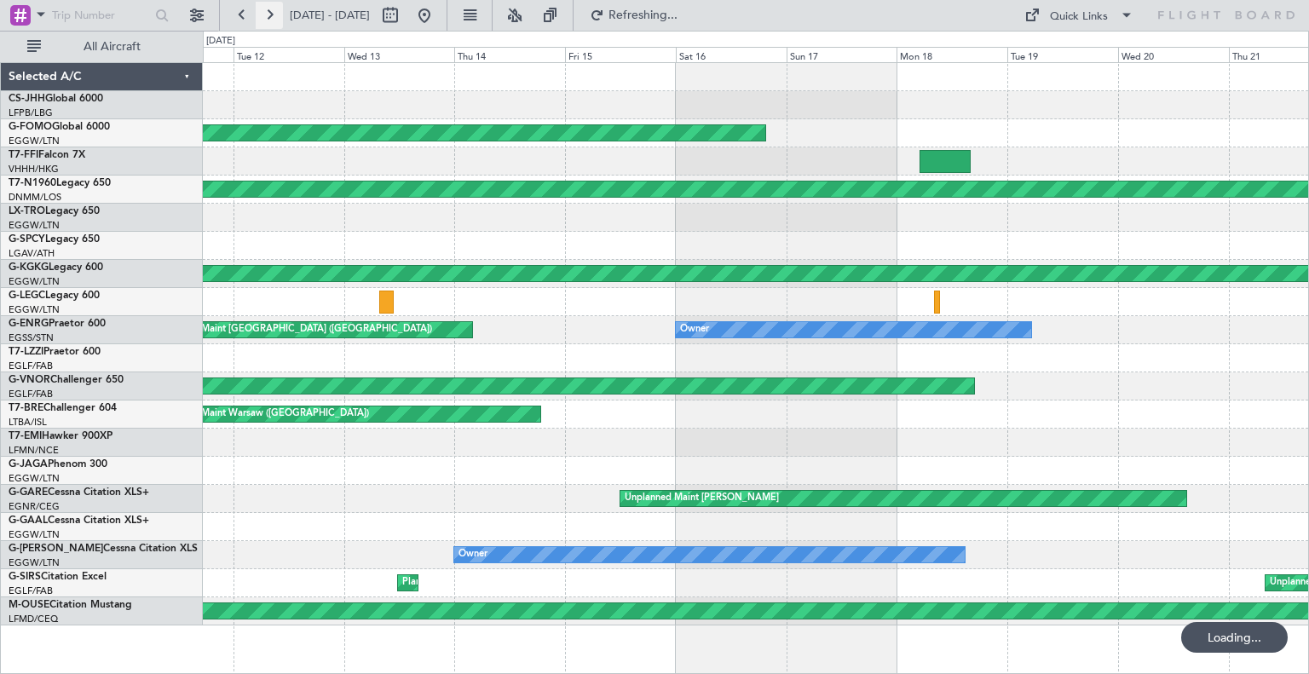
click at [269, 22] on button at bounding box center [269, 15] width 27 height 27
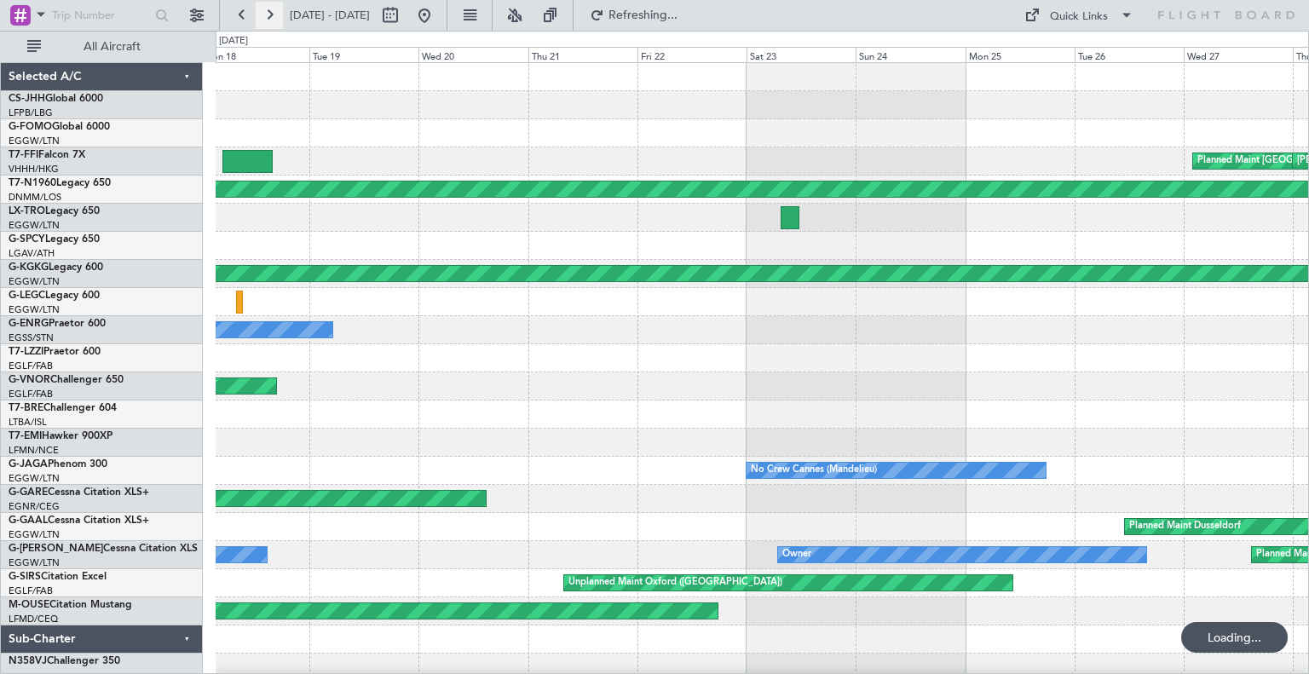
click at [269, 22] on button at bounding box center [269, 15] width 27 height 27
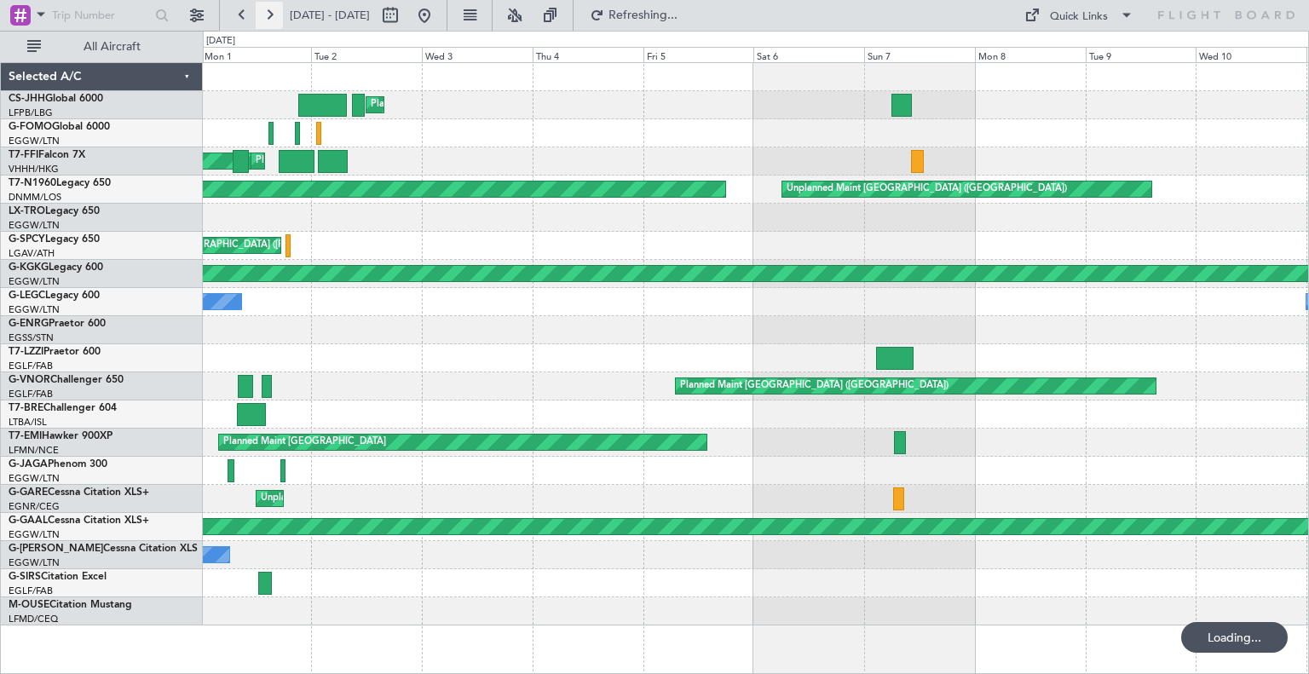
click at [269, 22] on button at bounding box center [269, 15] width 27 height 27
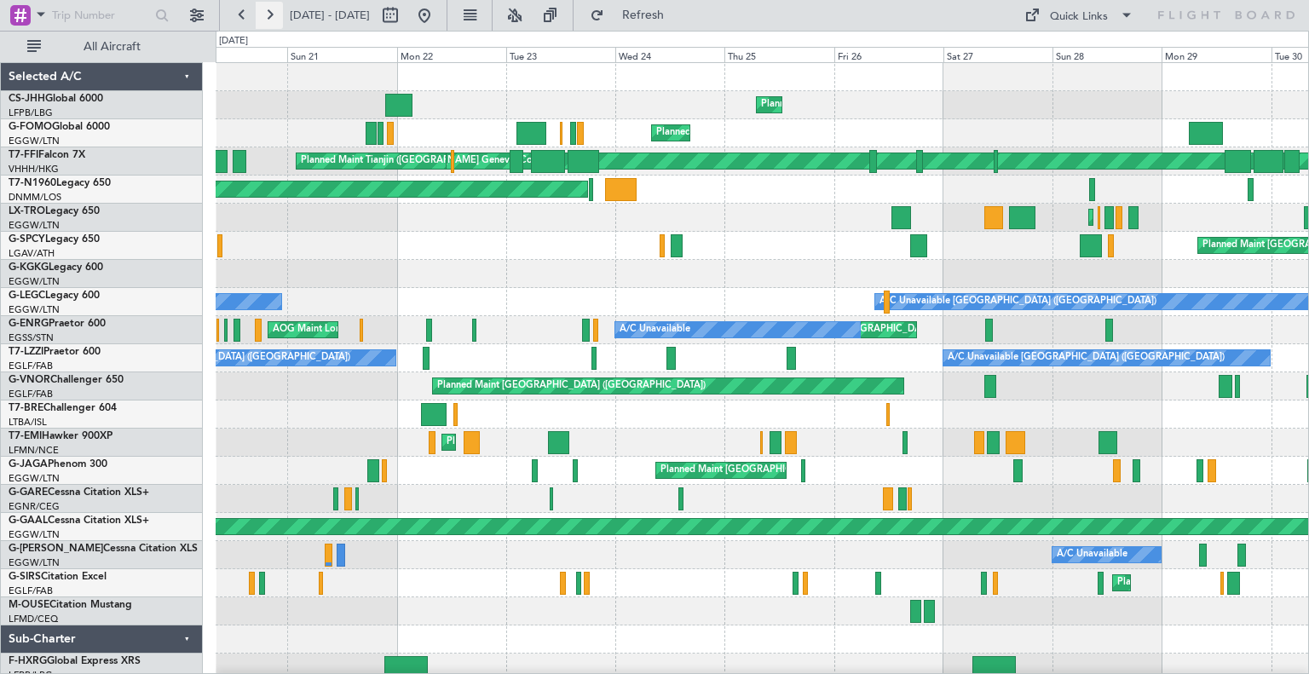
click at [278, 18] on button at bounding box center [269, 15] width 27 height 27
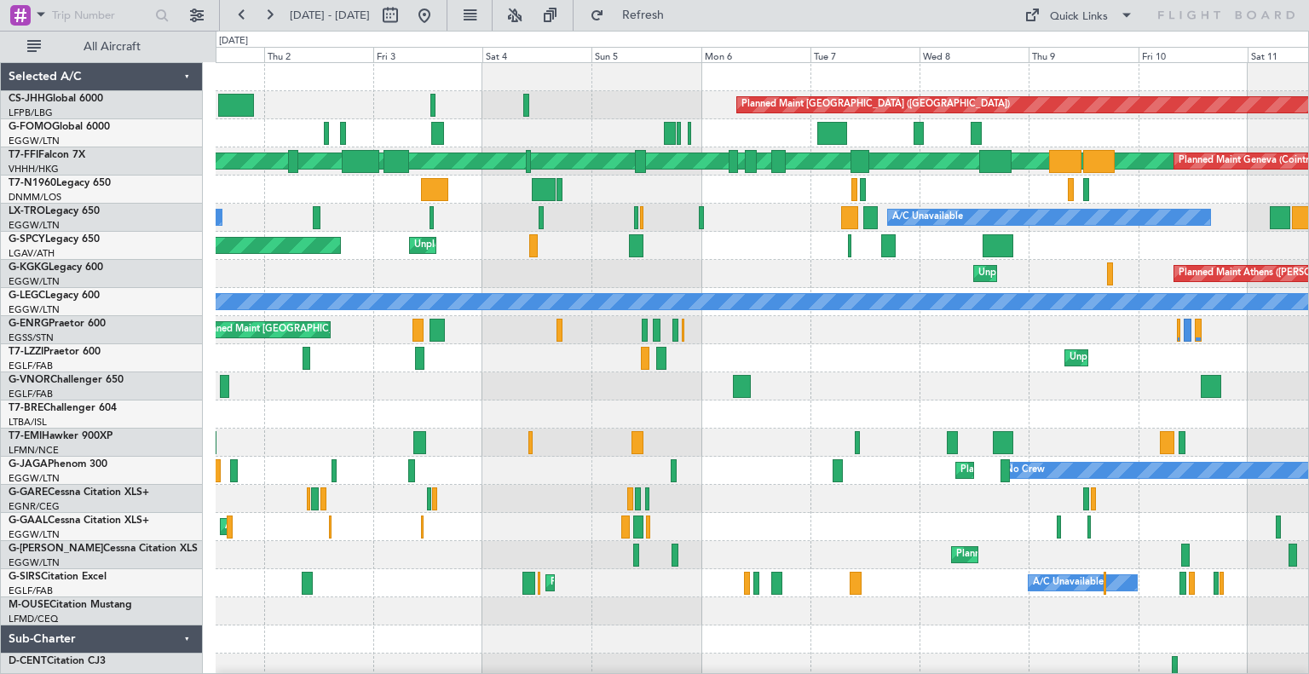
click at [983, 401] on div at bounding box center [762, 415] width 1093 height 28
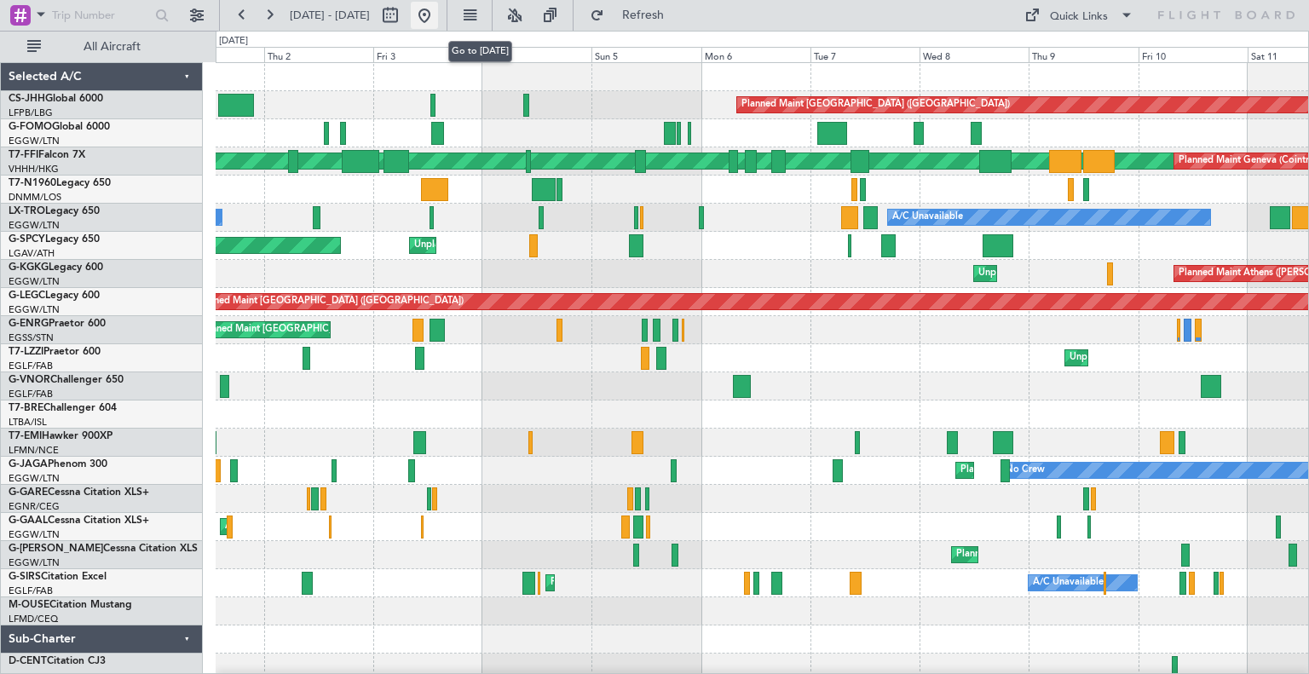
click at [438, 13] on button at bounding box center [424, 15] width 27 height 27
